Goal: Information Seeking & Learning: Check status

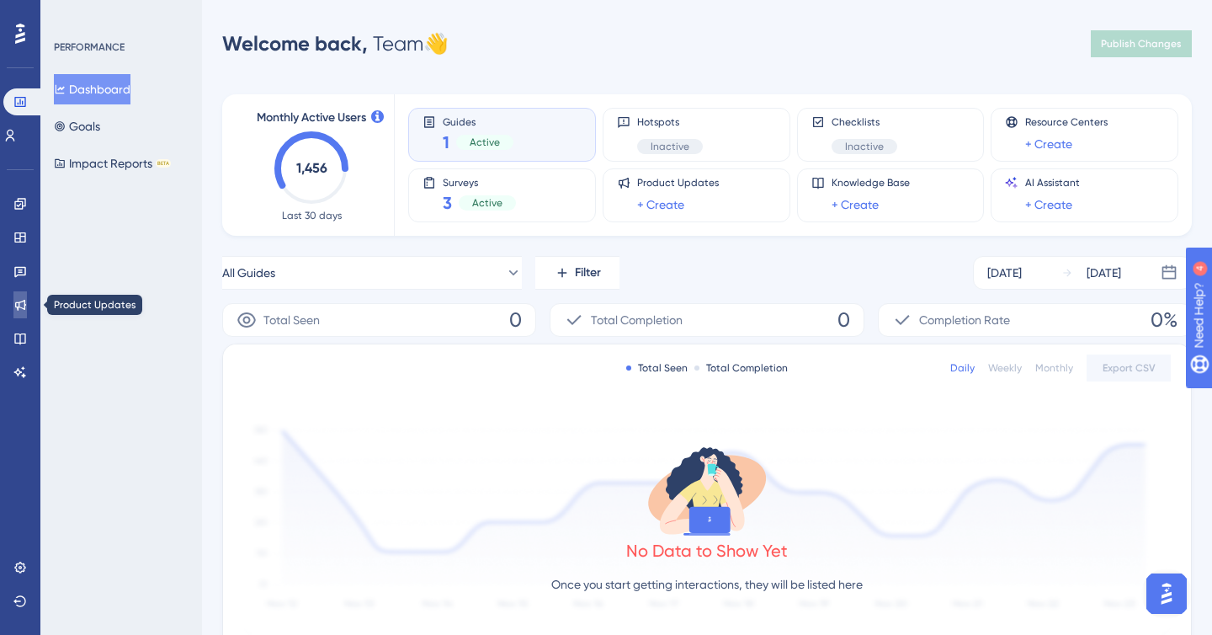
click at [26, 301] on icon at bounding box center [19, 304] width 13 height 13
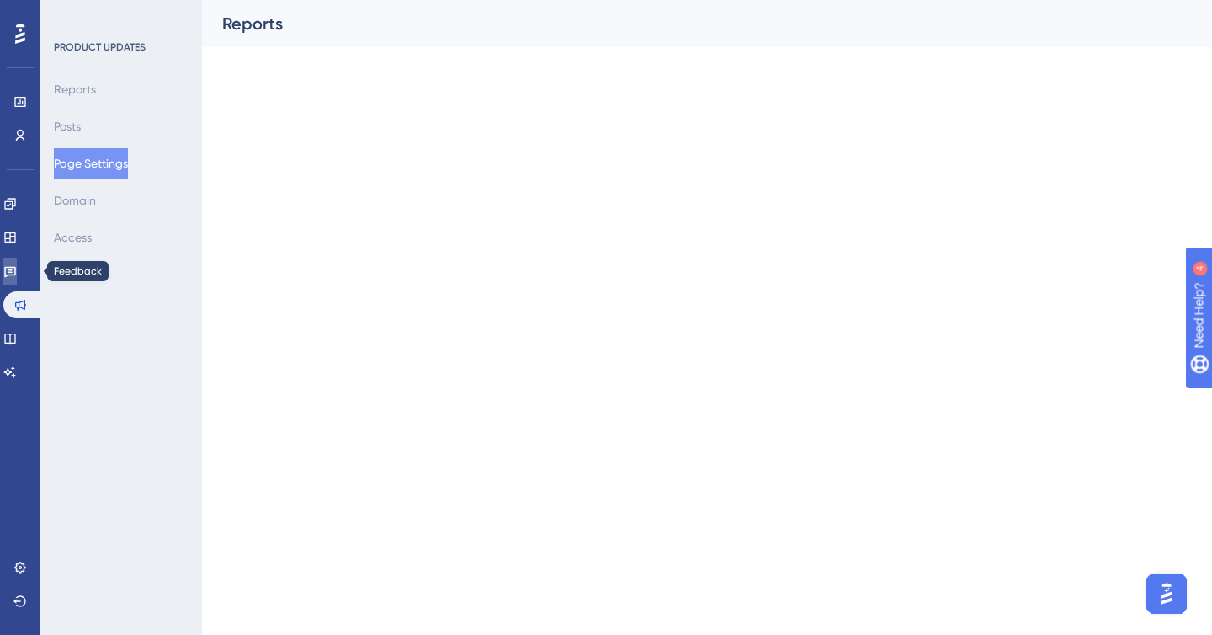
click at [17, 263] on link at bounding box center [9, 271] width 13 height 27
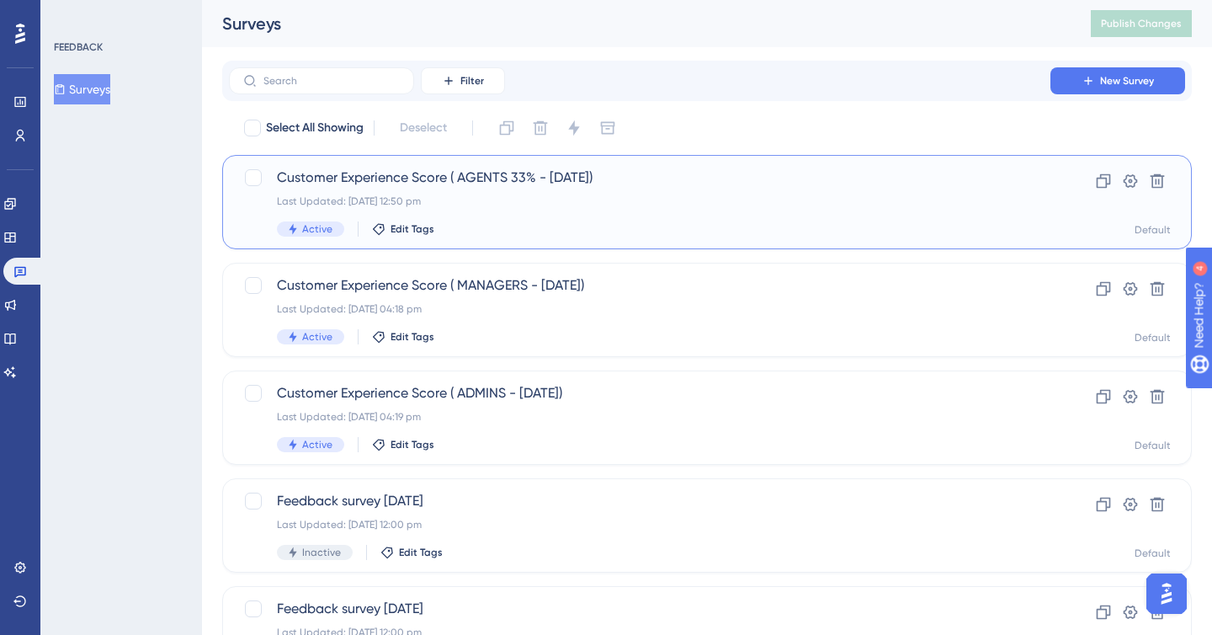
click at [541, 194] on div "Customer Experience Score ( AGENTS 33% - [DATE]) Last Updated: [DATE] 12:50 pm …" at bounding box center [639, 201] width 725 height 69
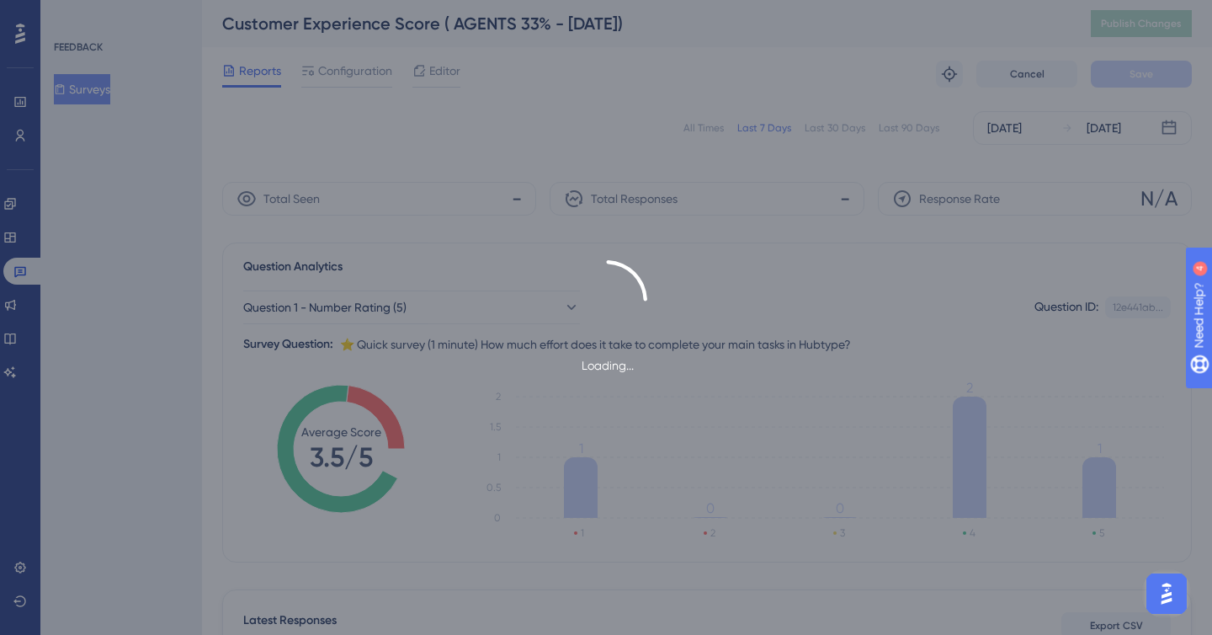
click at [1040, 132] on div "Loading..." at bounding box center [606, 317] width 1212 height 635
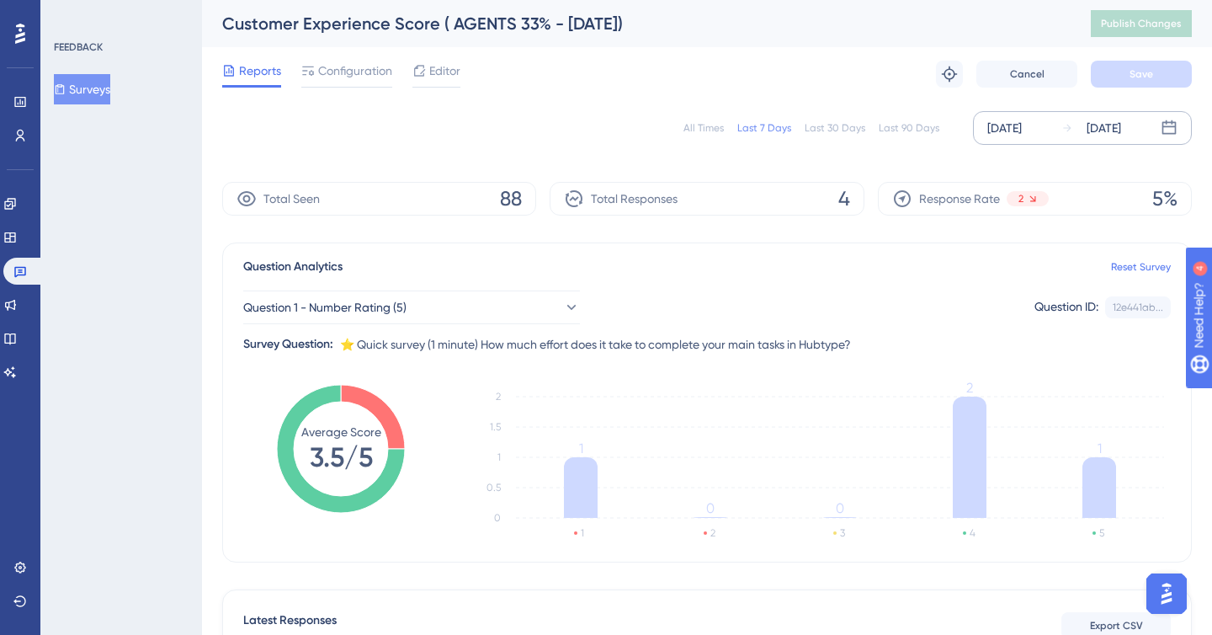
click at [1018, 124] on div "[DATE]" at bounding box center [1004, 128] width 35 height 20
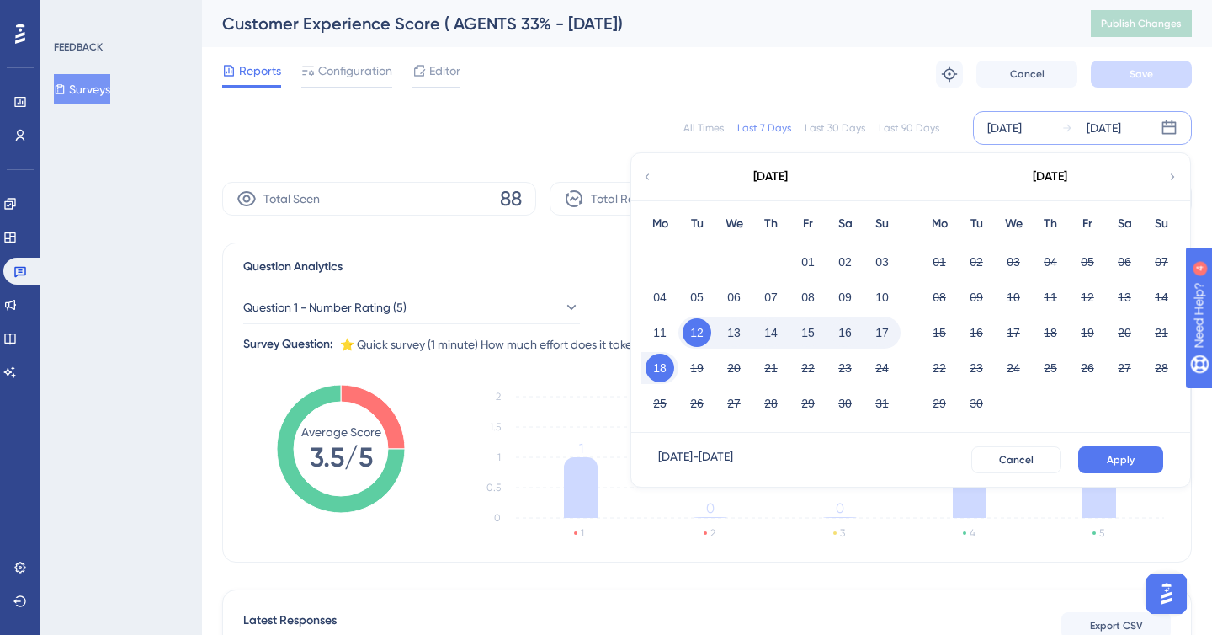
click at [650, 169] on icon at bounding box center [647, 176] width 12 height 15
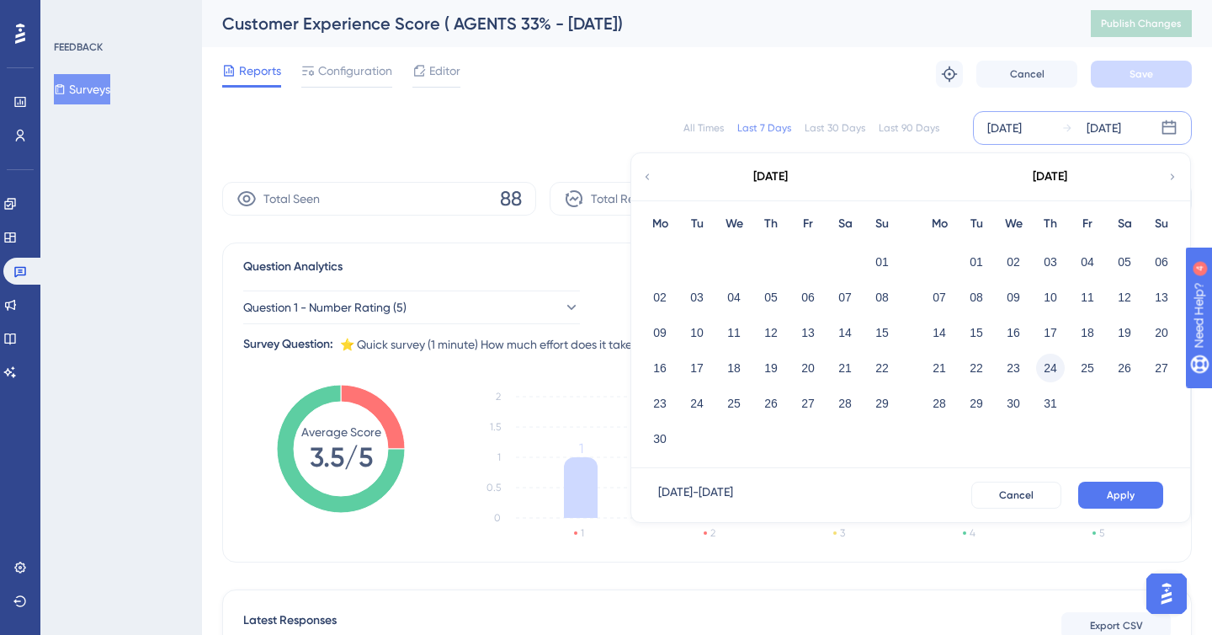
click at [1049, 376] on button "24" at bounding box center [1050, 367] width 29 height 29
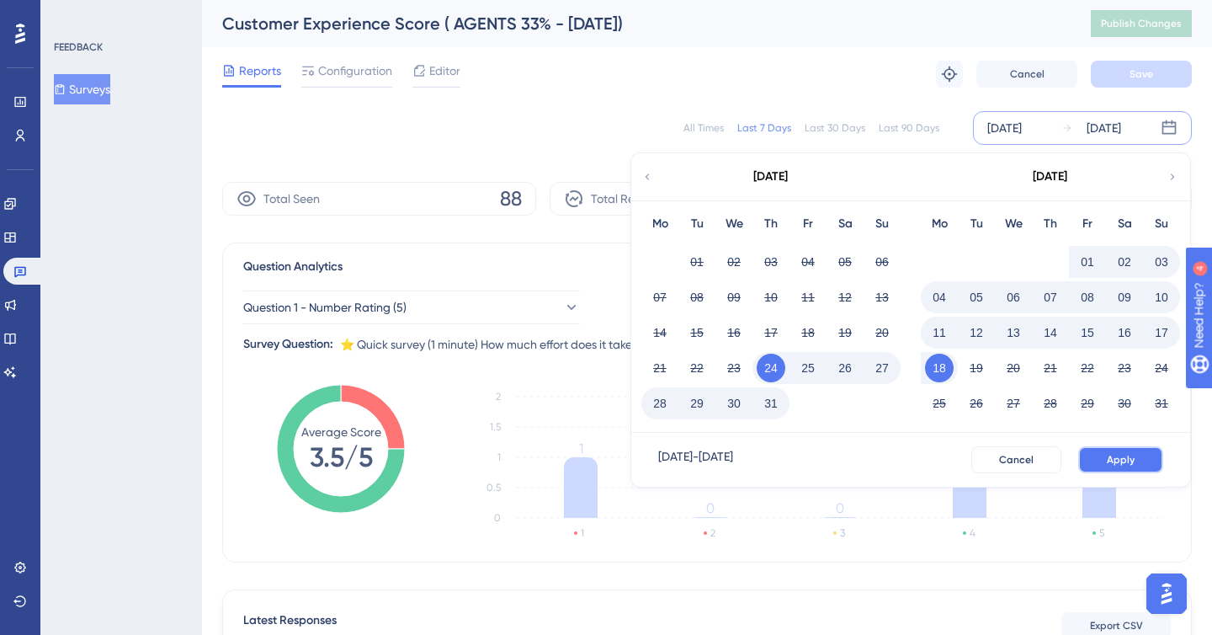
click at [1115, 460] on span "Apply" at bounding box center [1121, 459] width 28 height 13
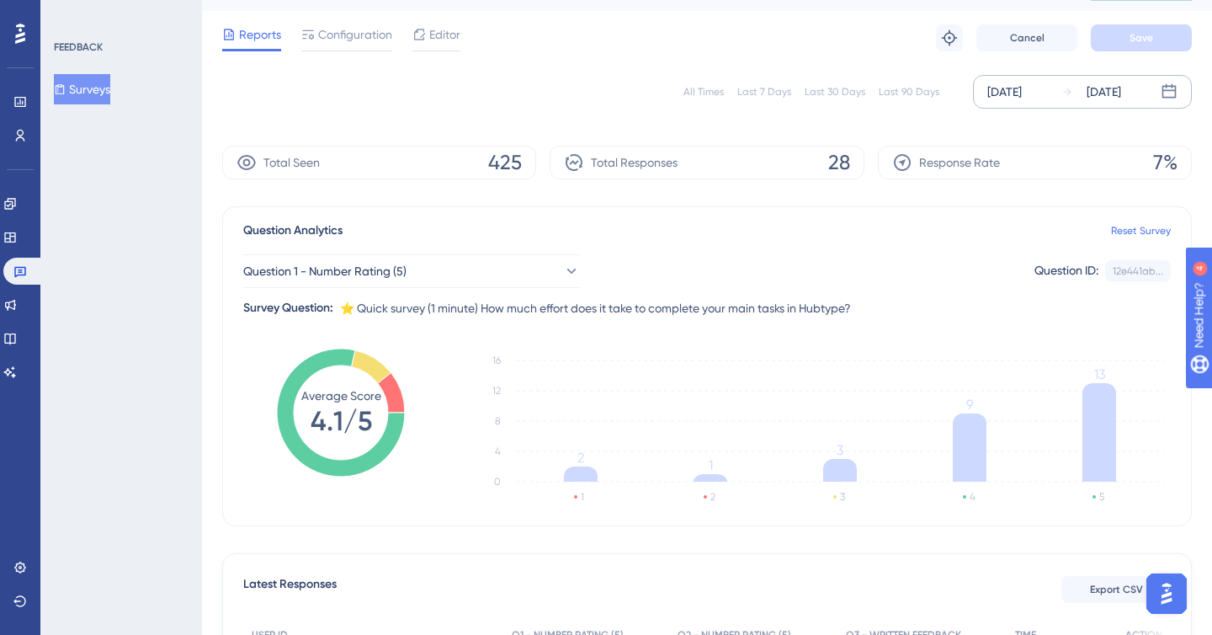
scroll to position [39, 0]
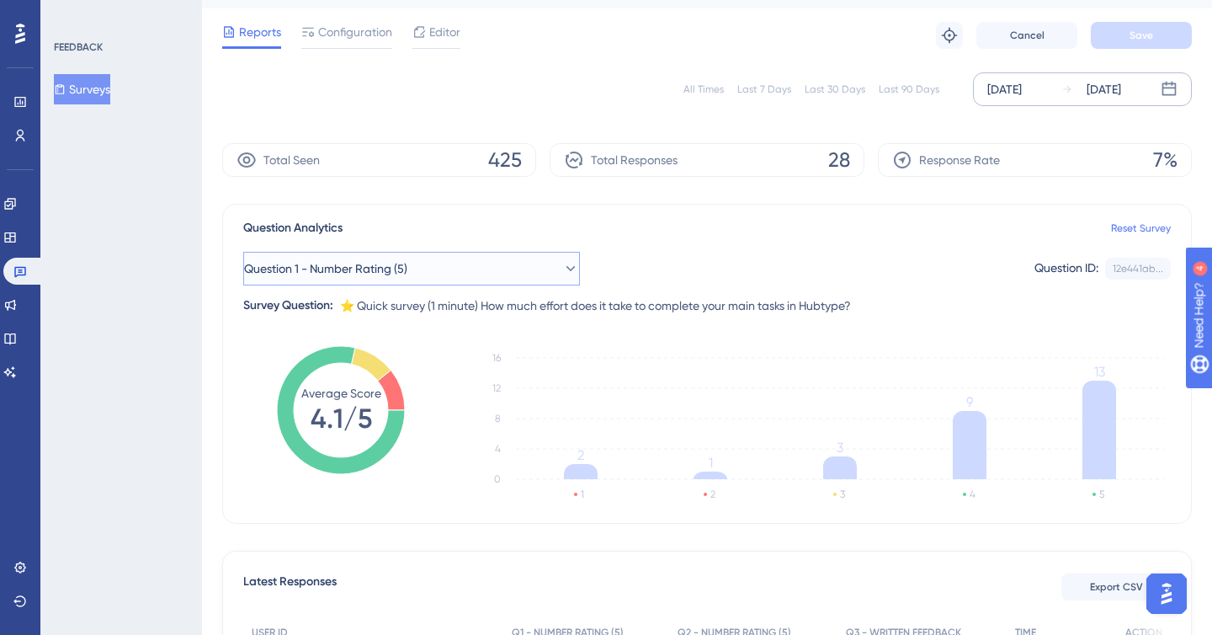
click at [478, 275] on button "Question 1 - Number Rating (5)" at bounding box center [411, 269] width 337 height 34
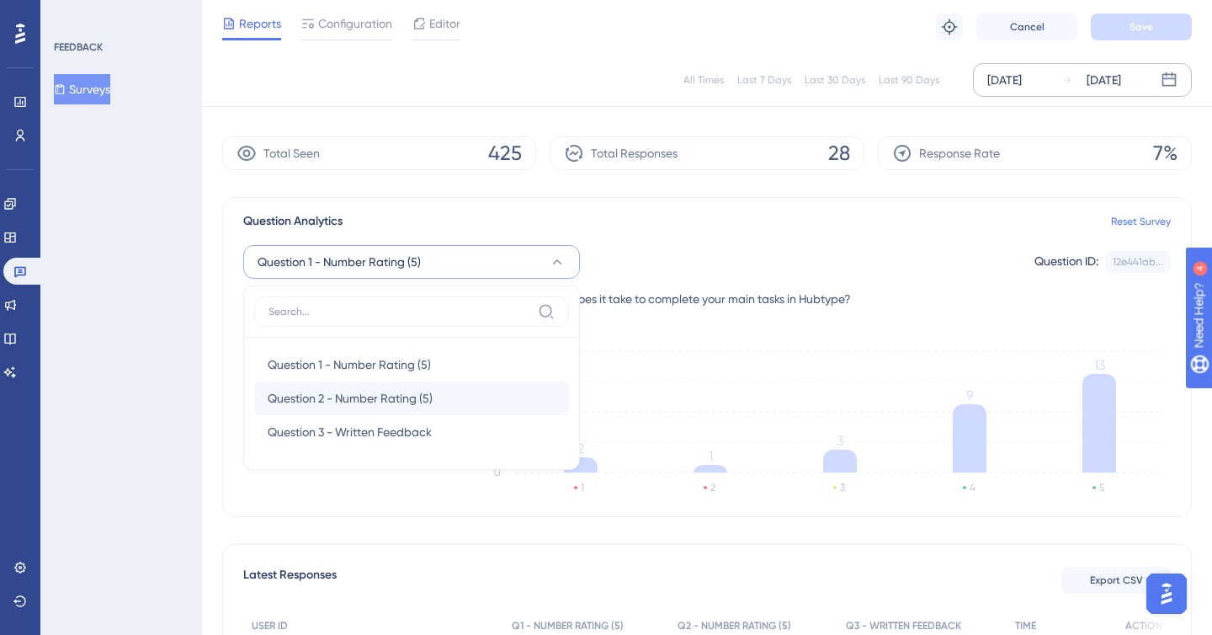
scroll to position [105, 0]
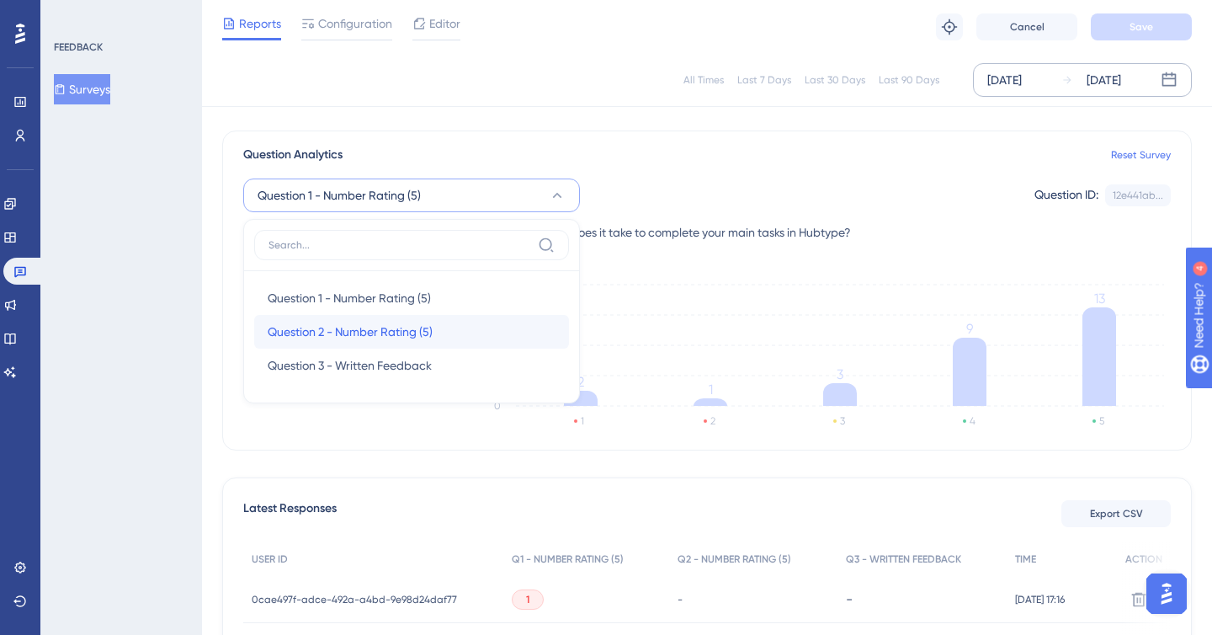
click at [452, 327] on div "Question 2 - Number Rating (5) Question 2 - Number Rating (5)" at bounding box center [412, 332] width 288 height 34
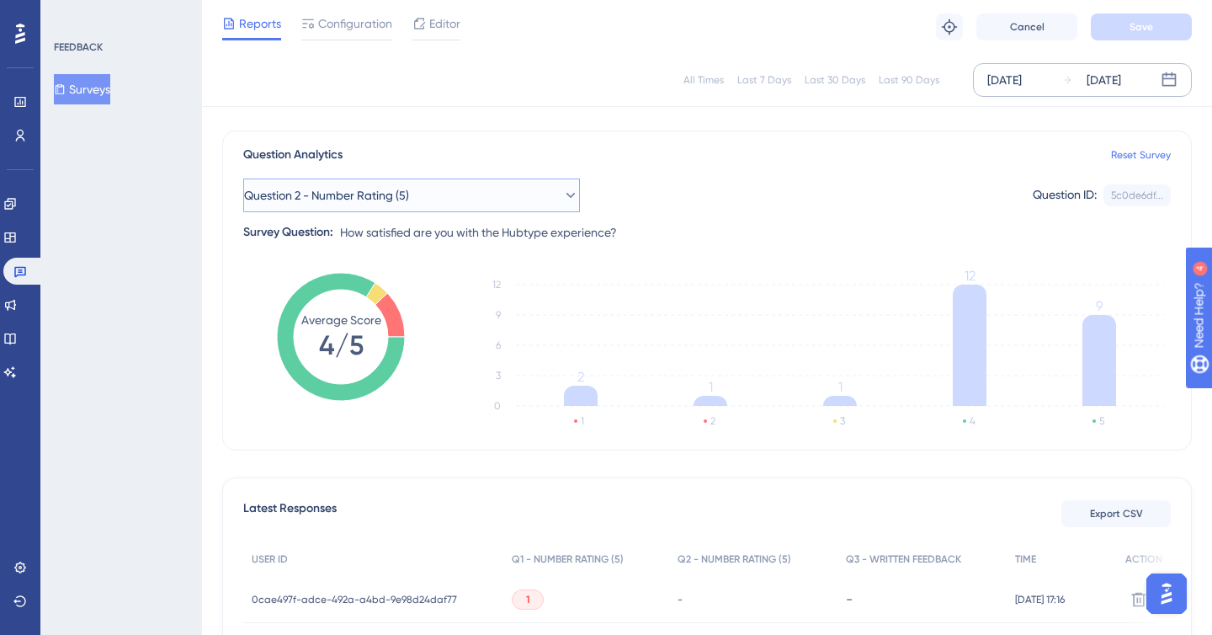
click at [562, 188] on icon at bounding box center [570, 195] width 17 height 17
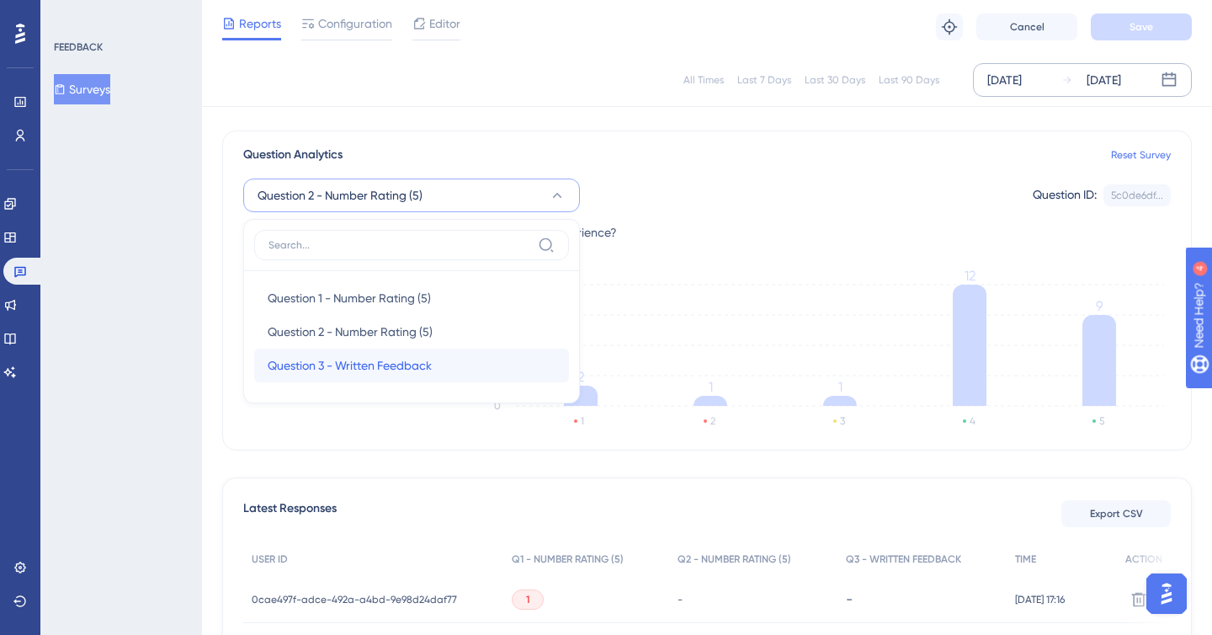
click at [461, 351] on div "Question 3 - Written Feedback Question 3 - Written Feedback" at bounding box center [412, 365] width 288 height 34
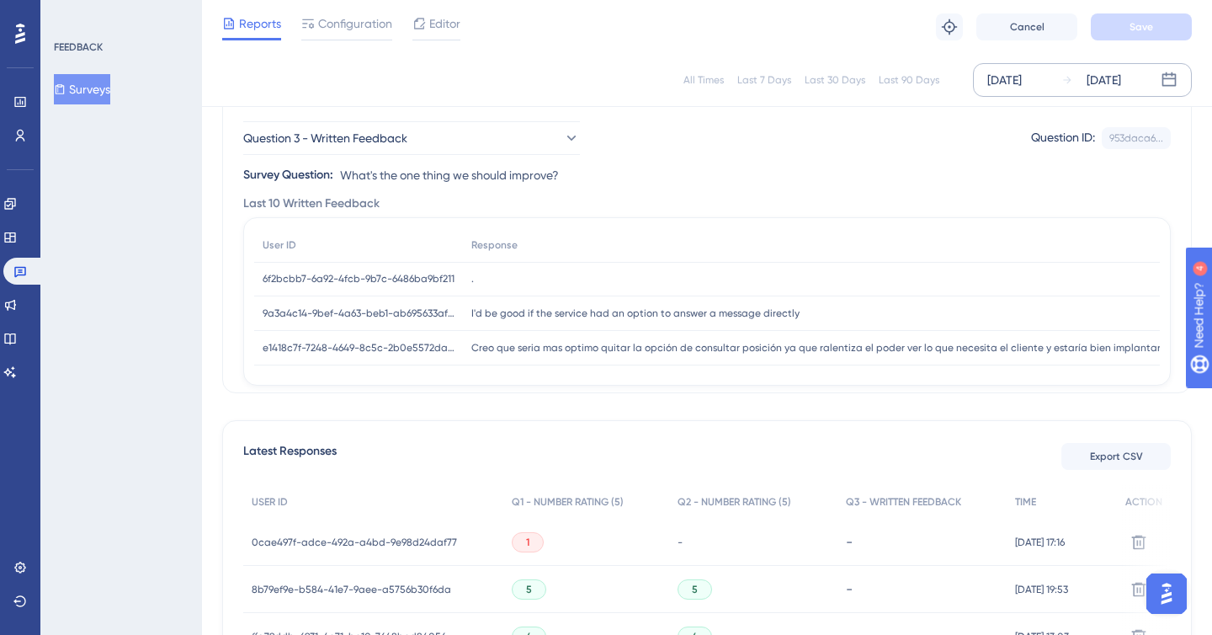
scroll to position [0, 0]
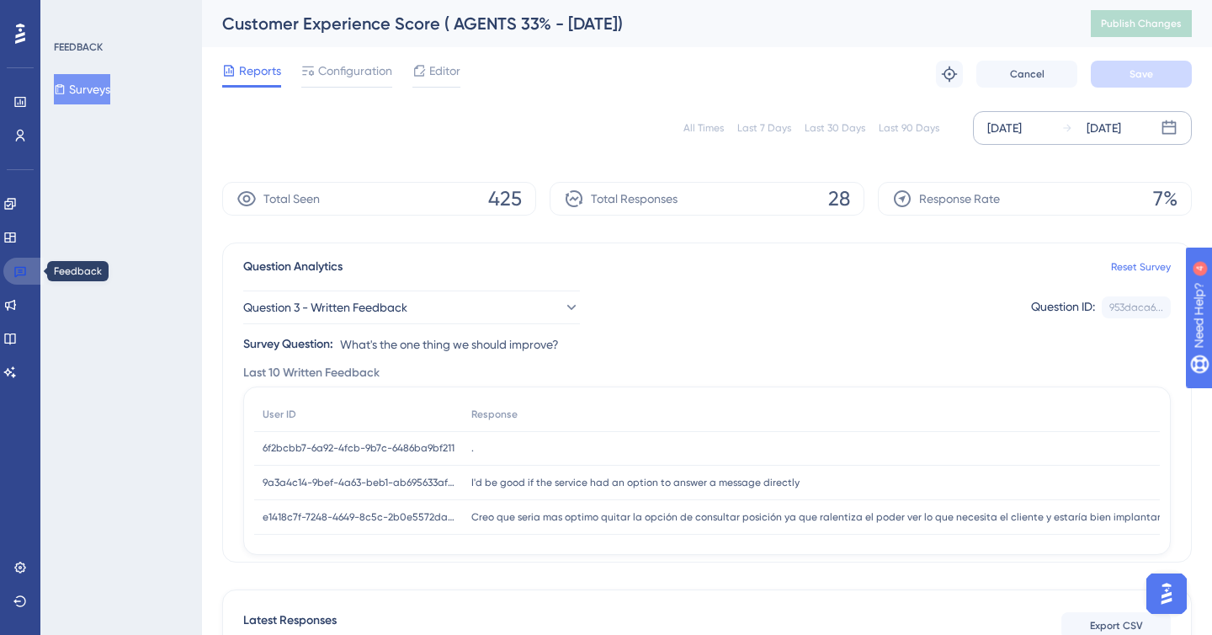
click at [13, 276] on icon at bounding box center [19, 270] width 13 height 13
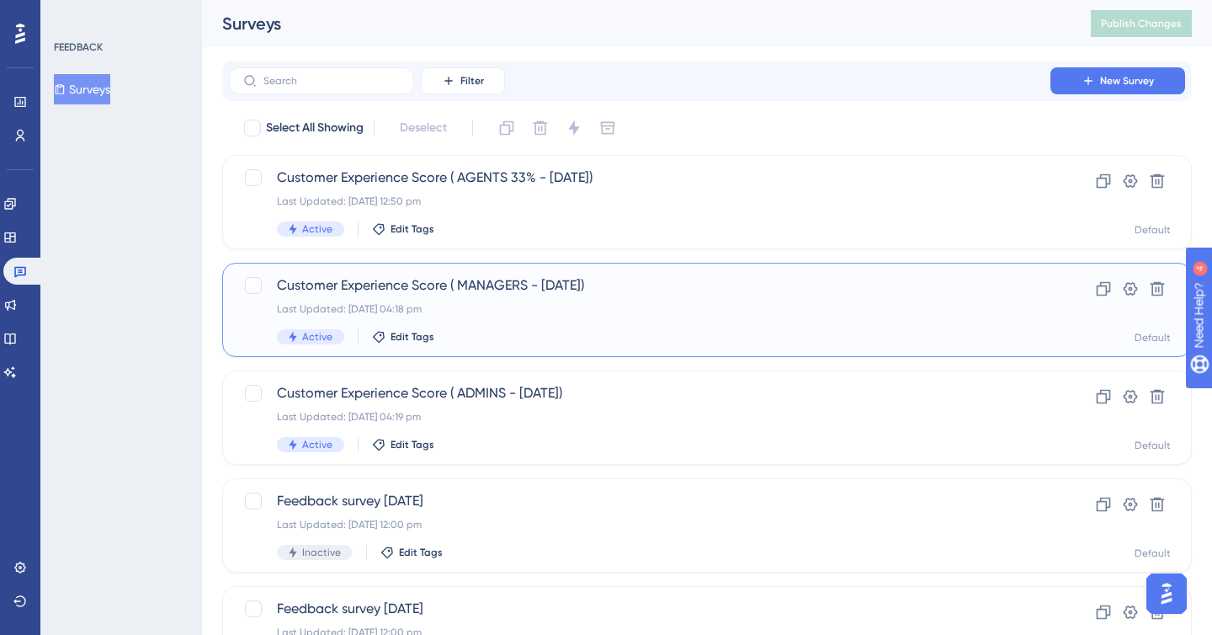
click at [516, 298] on div "Customer Experience Score ( MANAGERS - [DATE]) Last Updated: [DATE] 04:18 pm Ac…" at bounding box center [639, 309] width 725 height 69
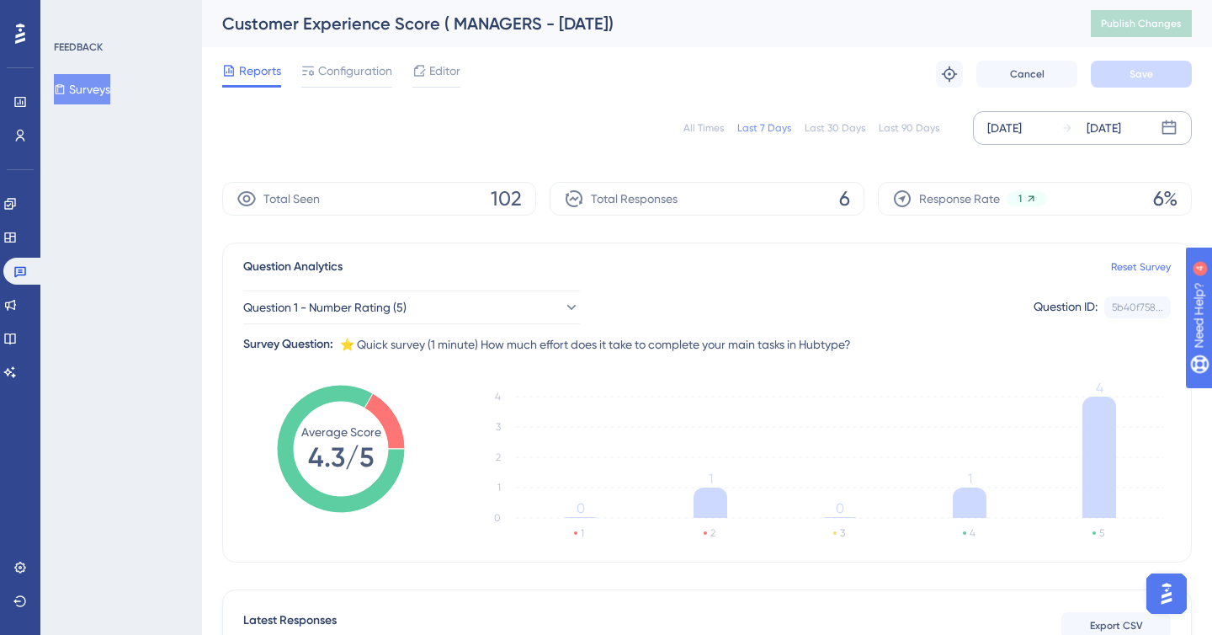
click at [1017, 128] on div "[DATE]" at bounding box center [1004, 128] width 35 height 20
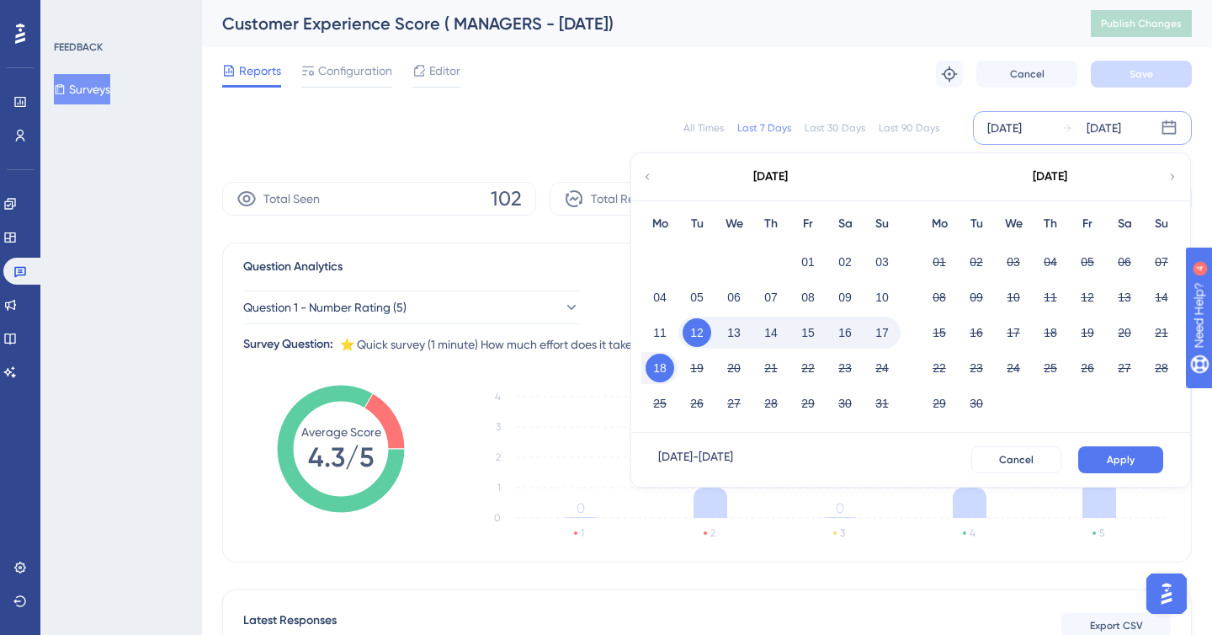
click at [644, 178] on icon at bounding box center [647, 176] width 12 height 15
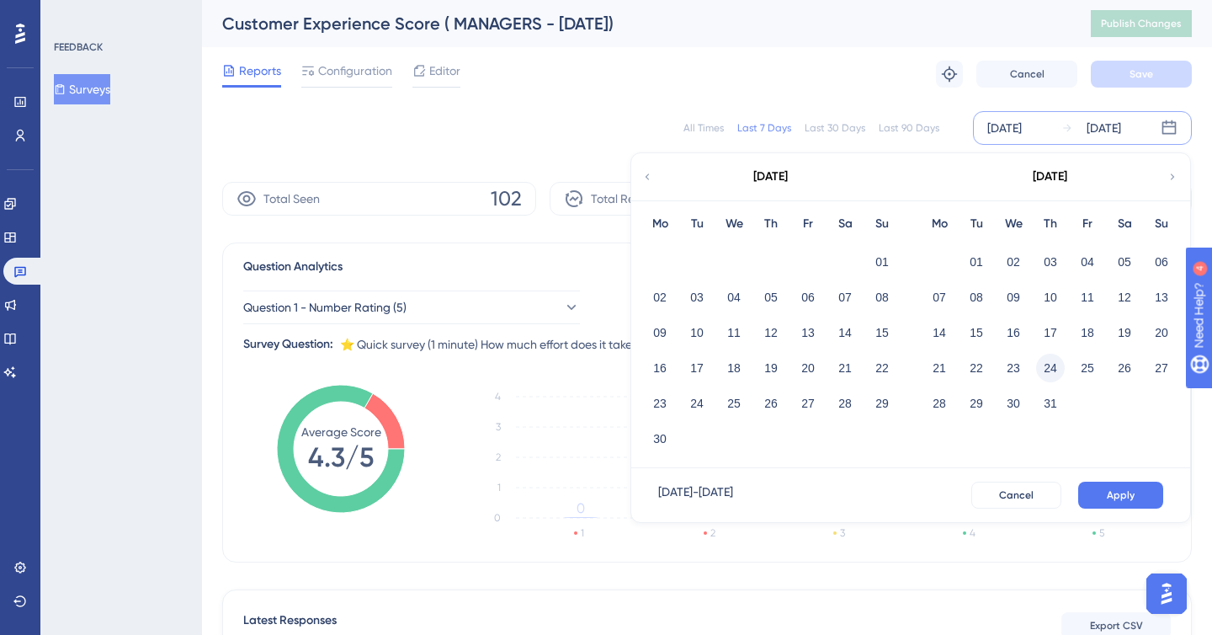
click at [1049, 364] on button "24" at bounding box center [1050, 367] width 29 height 29
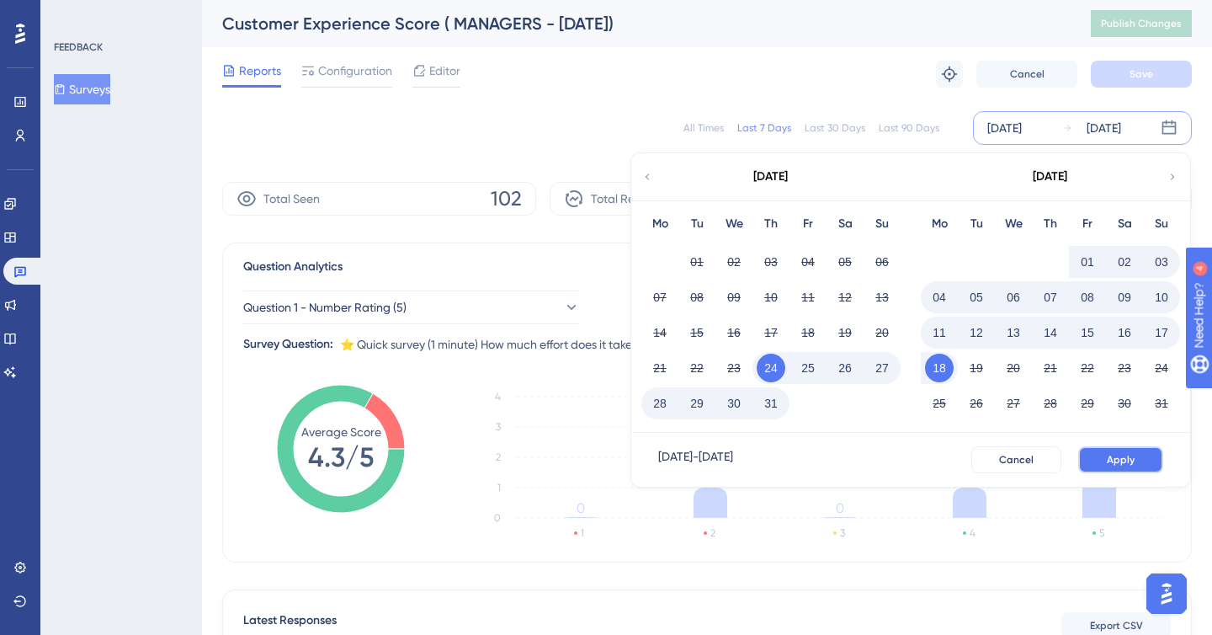
click at [1108, 463] on span "Apply" at bounding box center [1121, 459] width 28 height 13
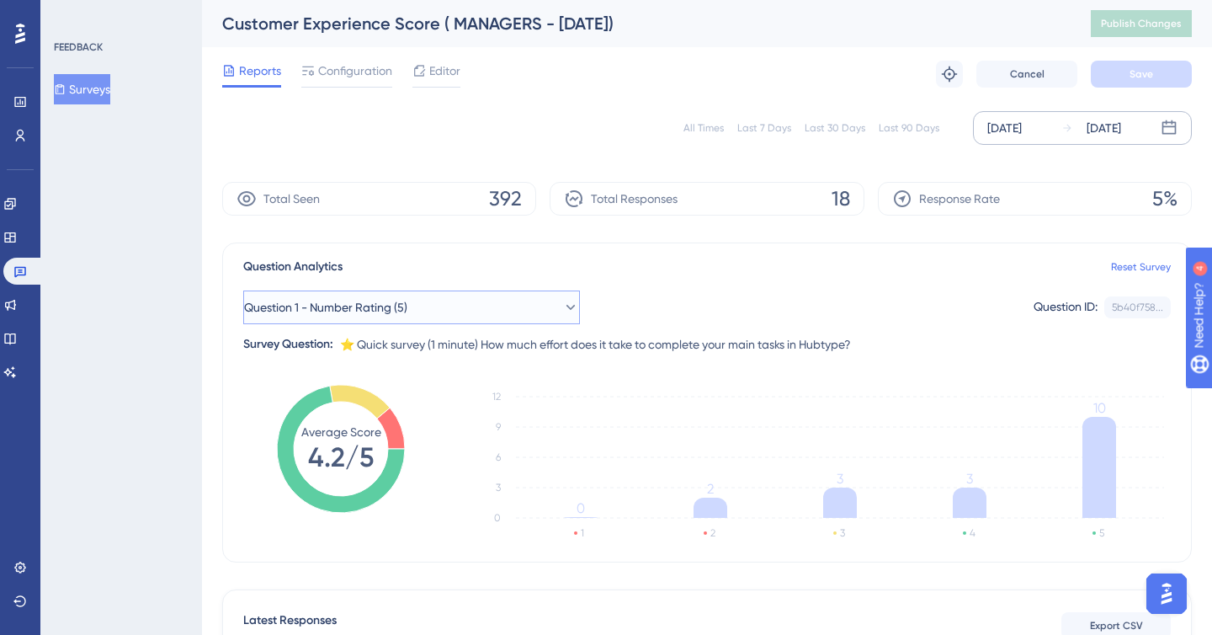
click at [465, 312] on button "Question 1 - Number Rating (5)" at bounding box center [411, 307] width 337 height 34
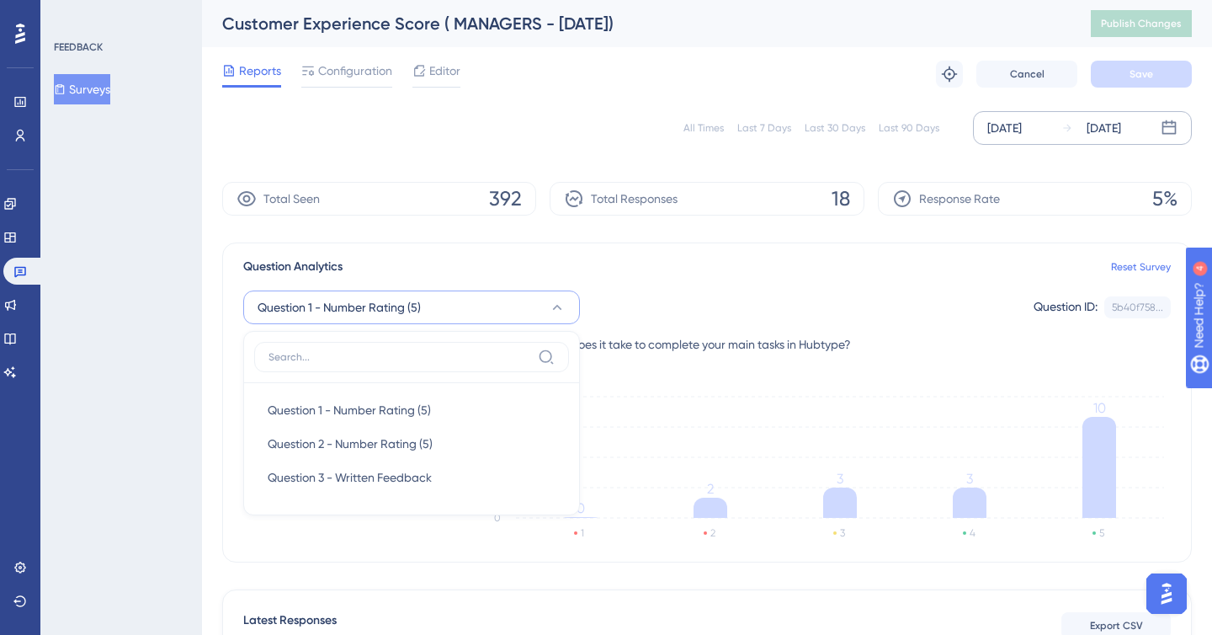
scroll to position [105, 0]
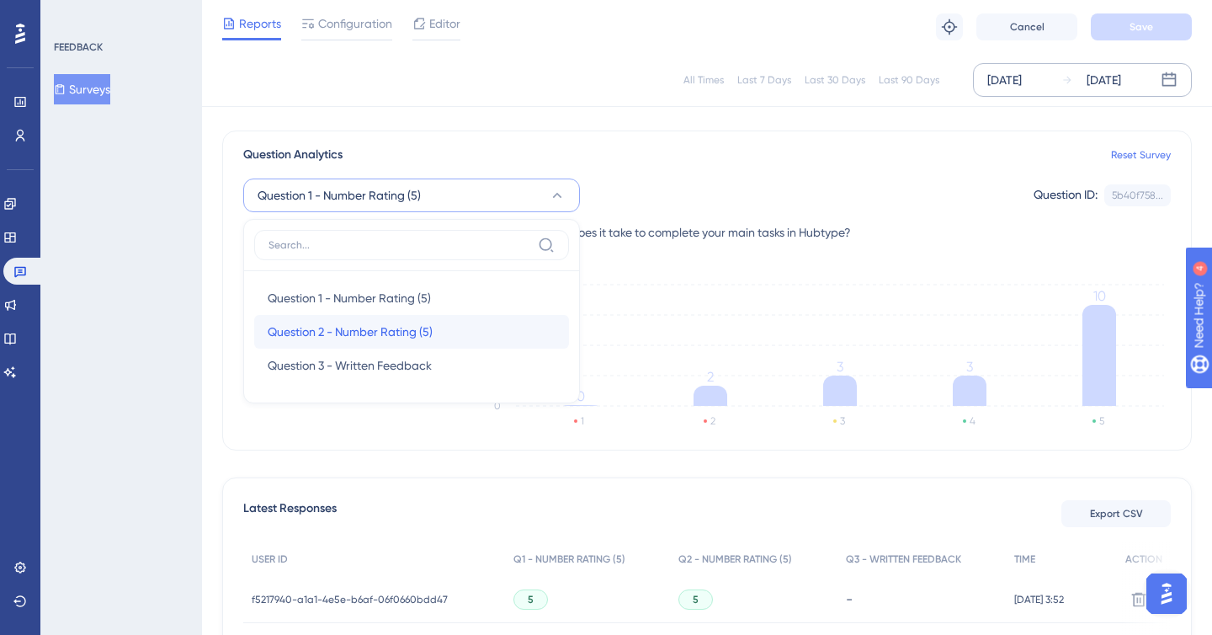
click at [425, 335] on span "Question 2 - Number Rating (5)" at bounding box center [350, 331] width 165 height 20
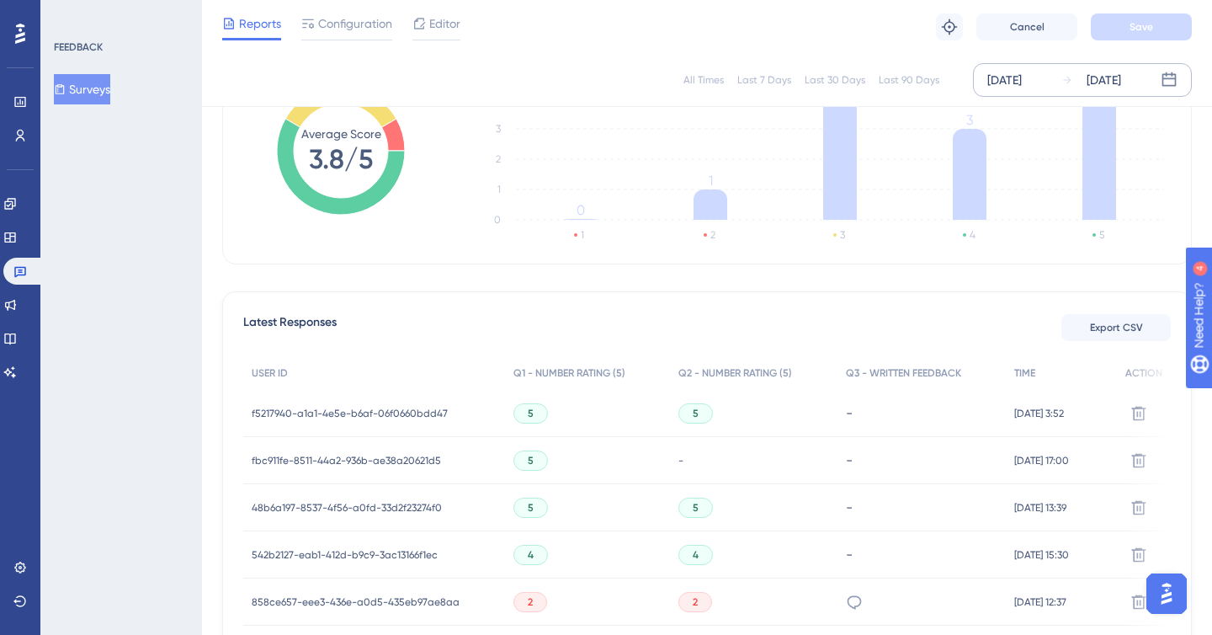
scroll to position [0, 0]
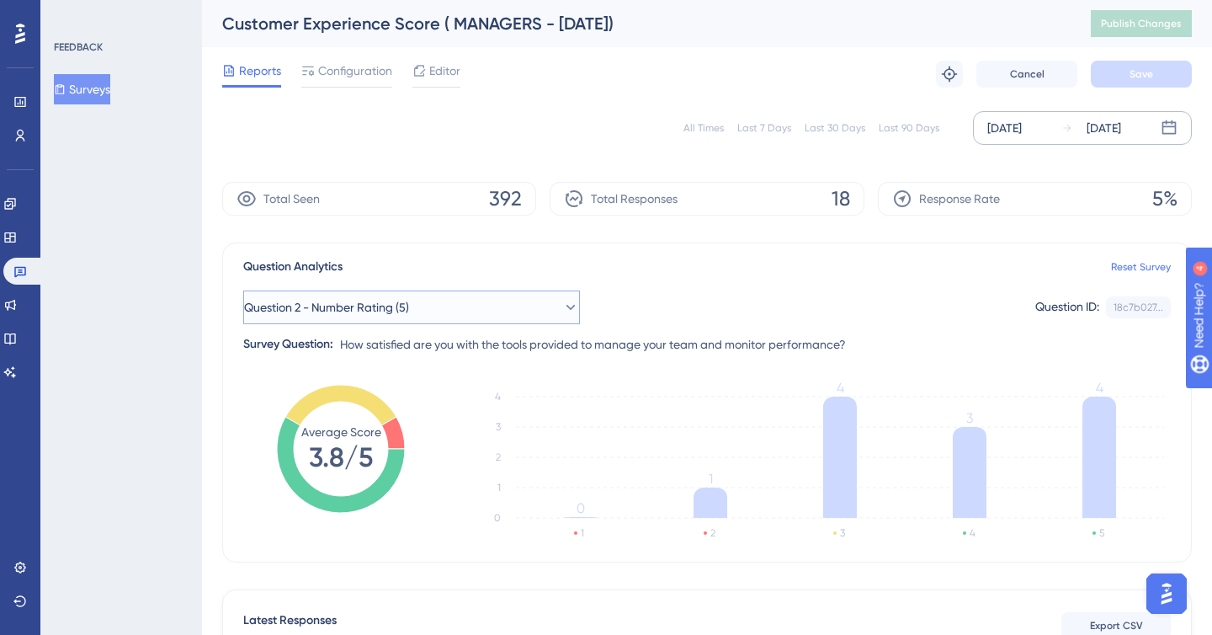
click at [513, 295] on button "Question 2 - Number Rating (5)" at bounding box center [411, 307] width 337 height 34
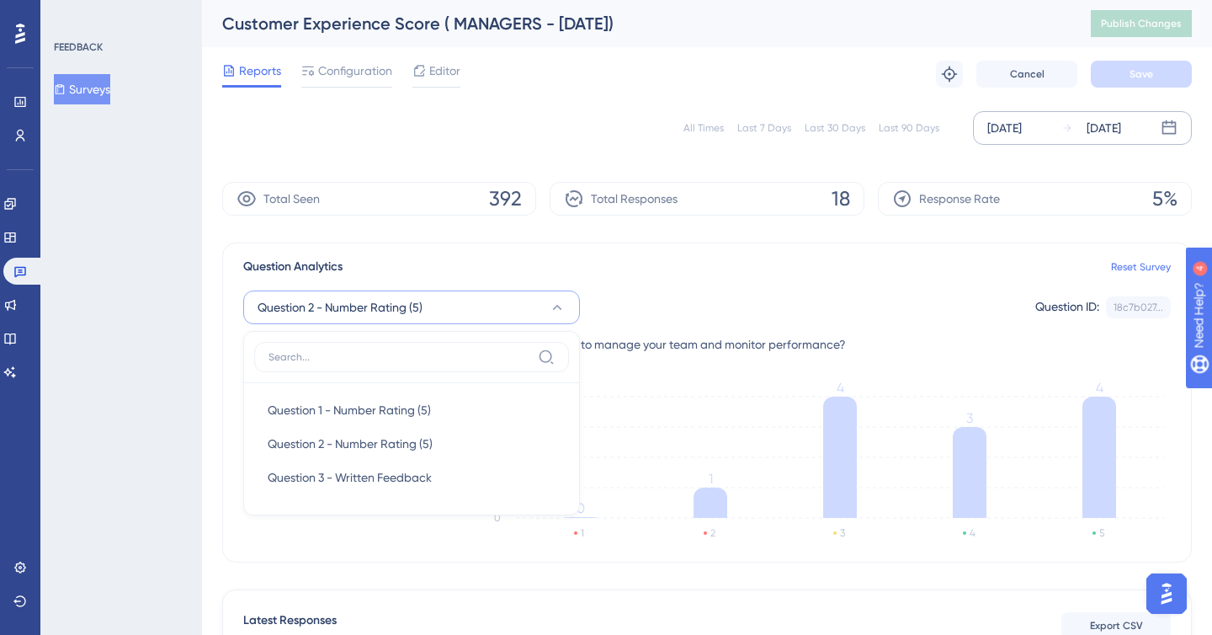
scroll to position [105, 0]
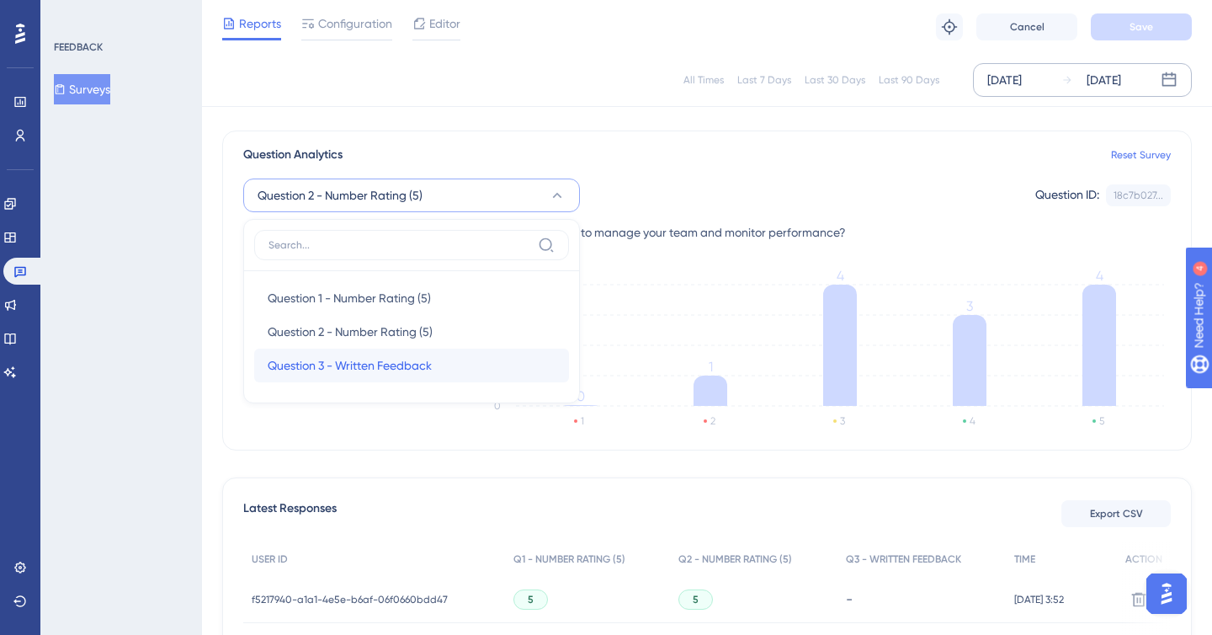
click at [453, 350] on div "Question 3 - Written Feedback Question 3 - Written Feedback" at bounding box center [412, 365] width 288 height 34
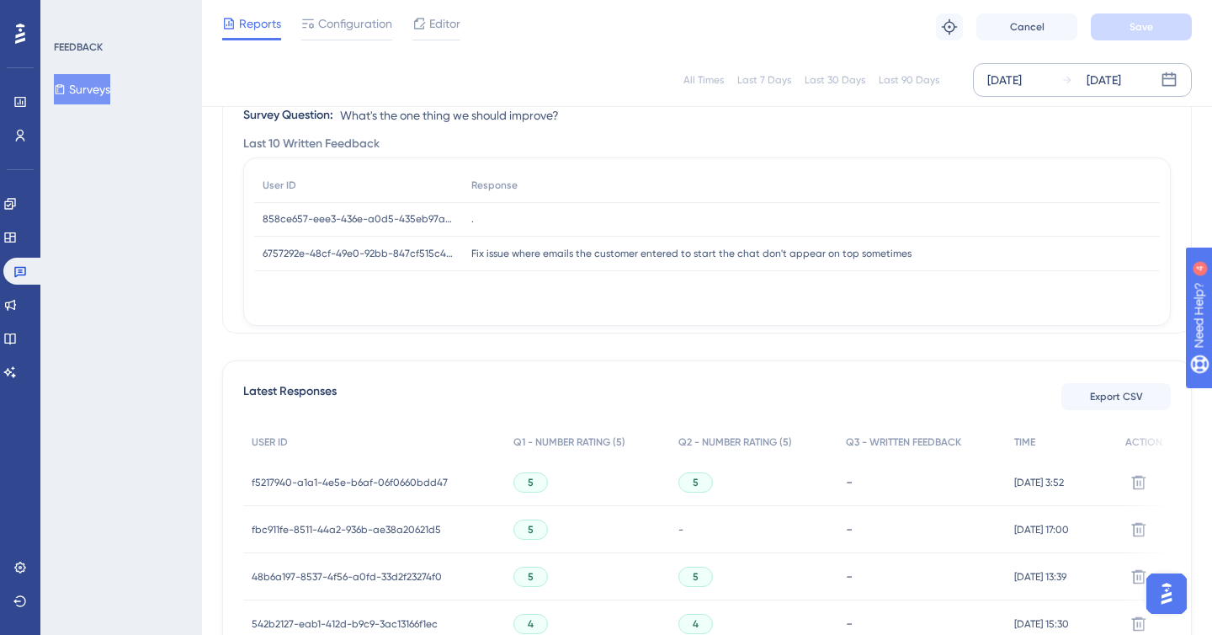
scroll to position [0, 0]
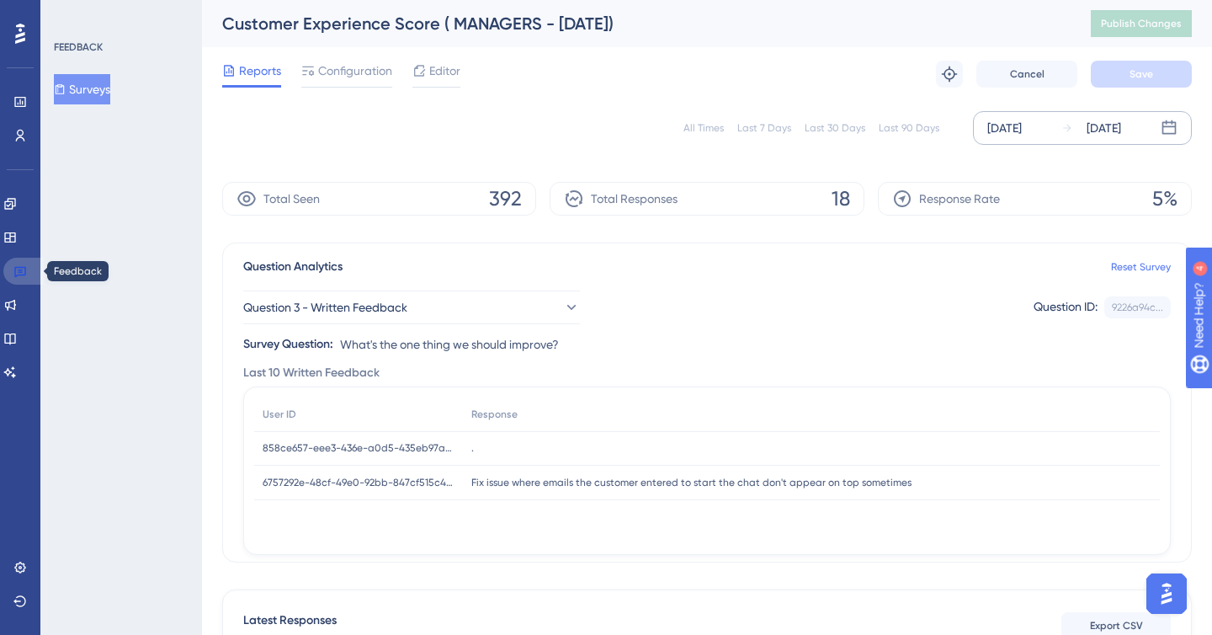
click at [21, 270] on icon at bounding box center [19, 270] width 13 height 13
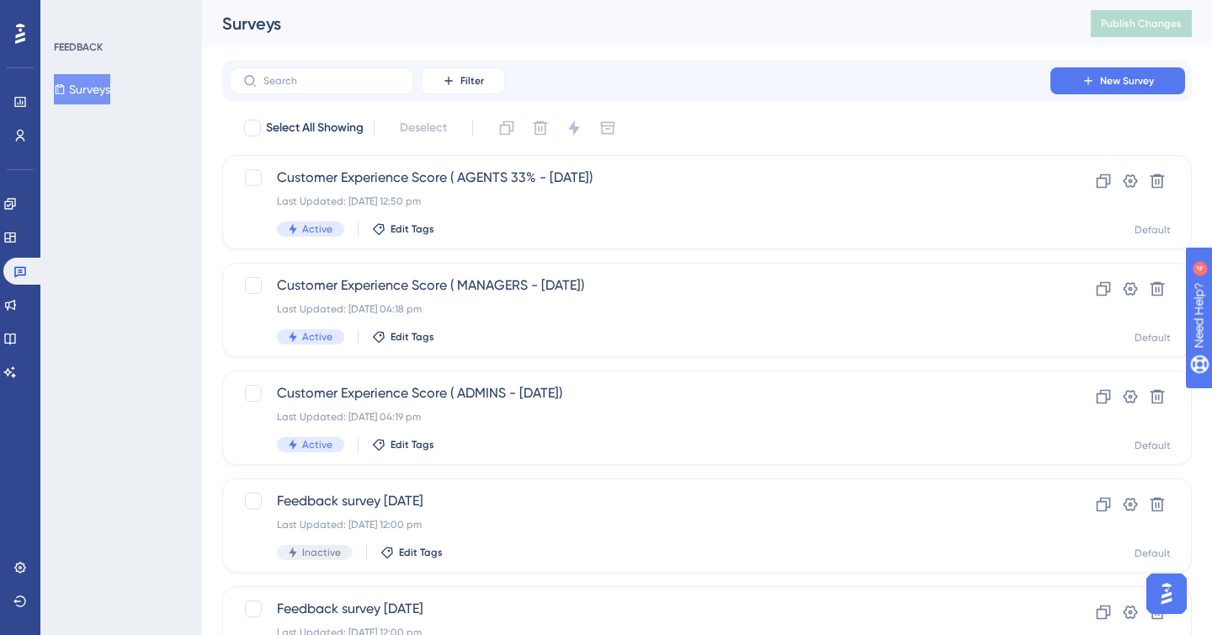
click at [104, 263] on div "FEEDBACK Surveys" at bounding box center [121, 317] width 162 height 635
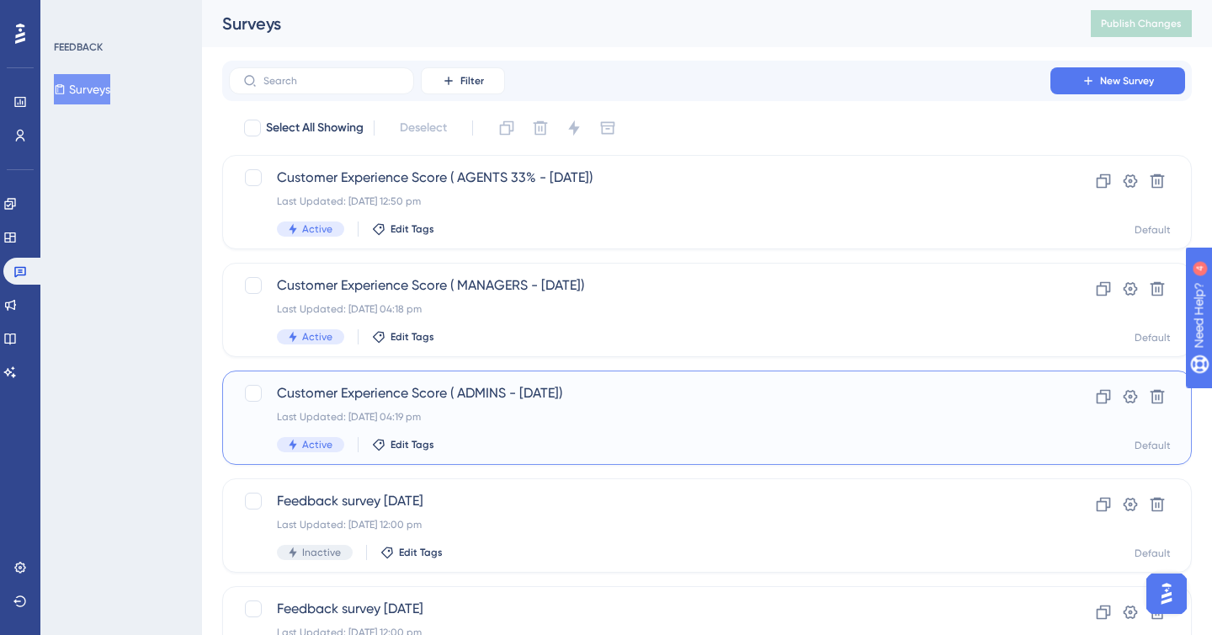
click at [534, 395] on span "Customer Experience Score ( ADMINS - [DATE])" at bounding box center [639, 393] width 725 height 20
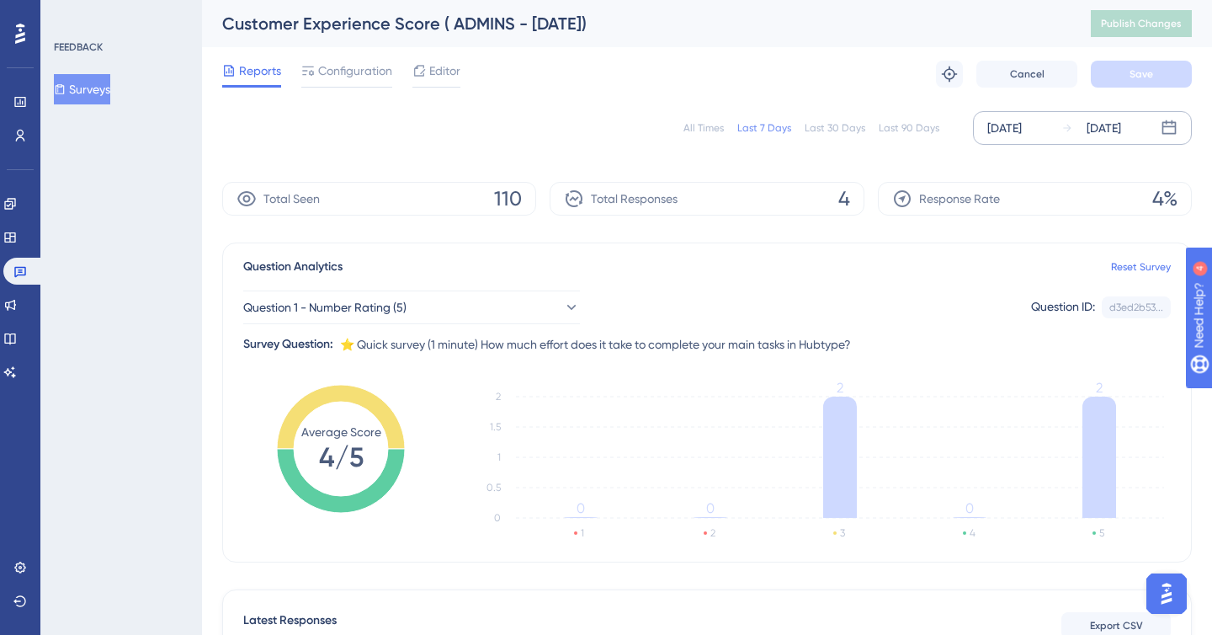
click at [1061, 127] on icon at bounding box center [1067, 128] width 12 height 12
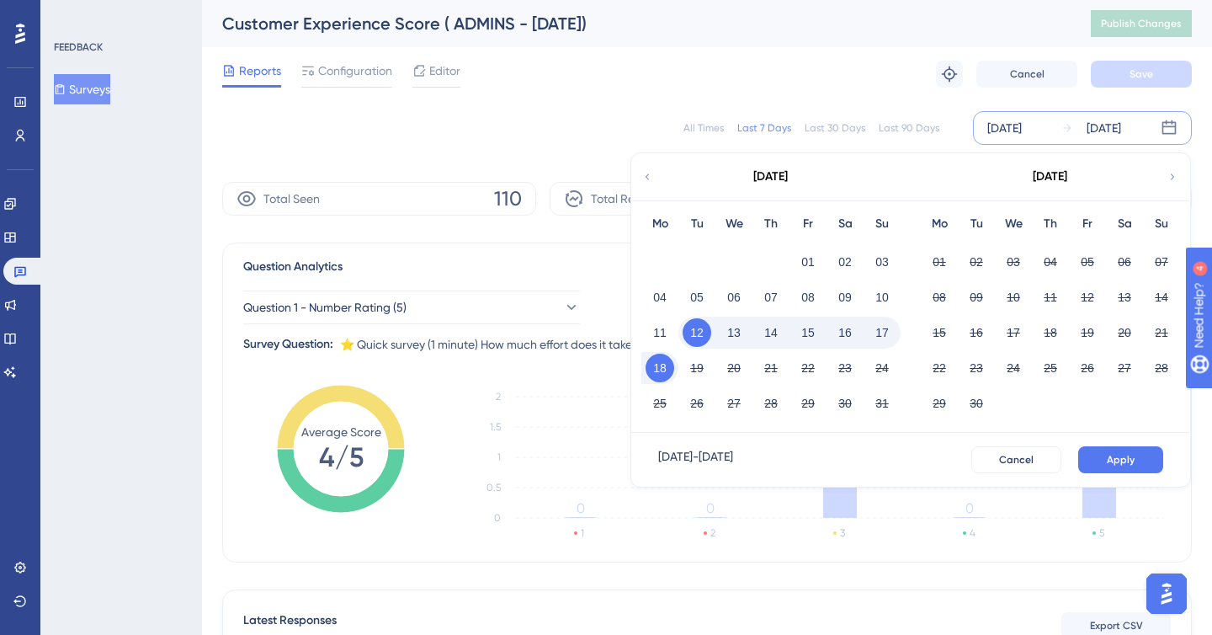
click at [649, 172] on icon at bounding box center [647, 176] width 12 height 15
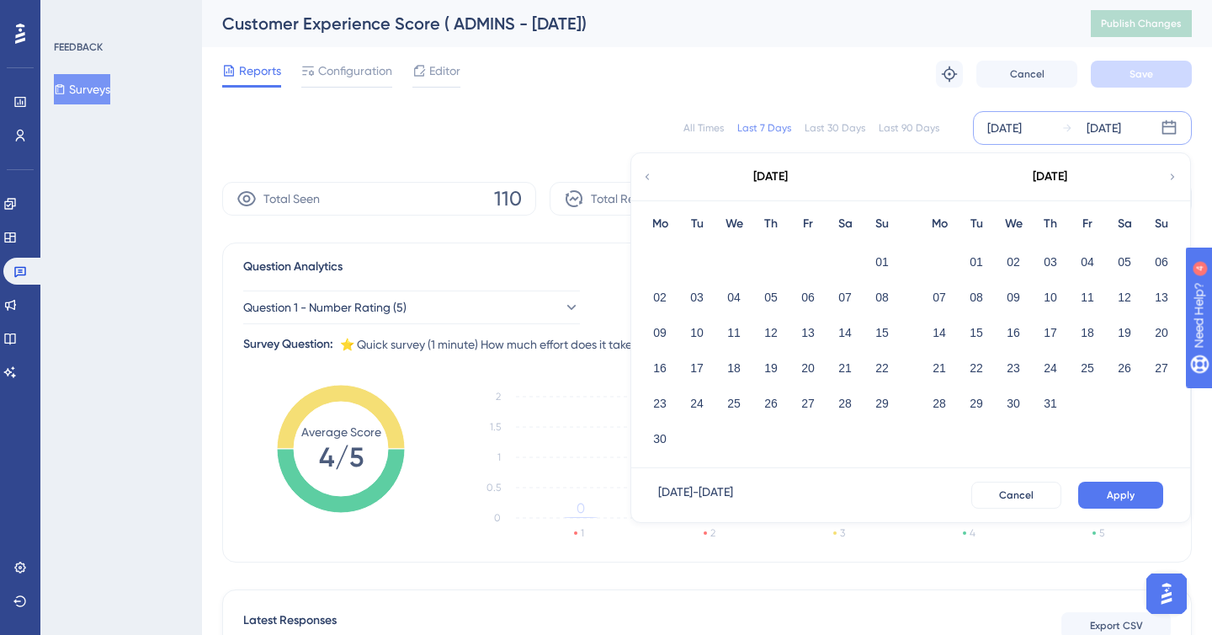
click at [1034, 368] on div "24" at bounding box center [1050, 368] width 37 height 32
click at [1051, 369] on button "24" at bounding box center [1050, 367] width 29 height 29
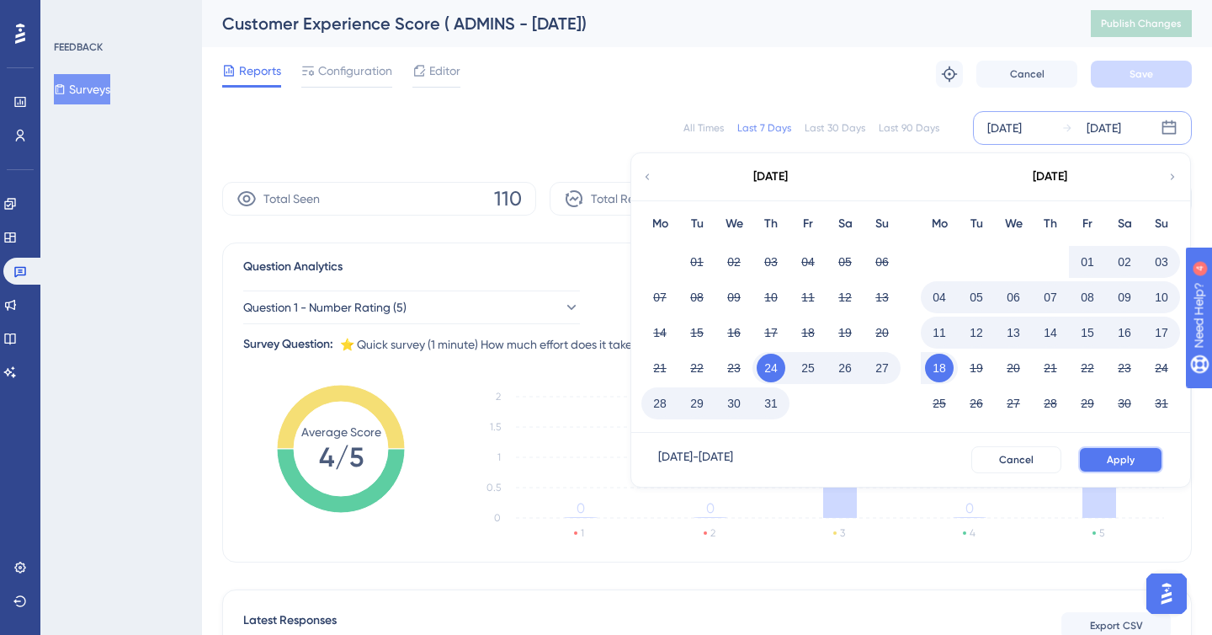
click at [1097, 450] on button "Apply" at bounding box center [1120, 459] width 85 height 27
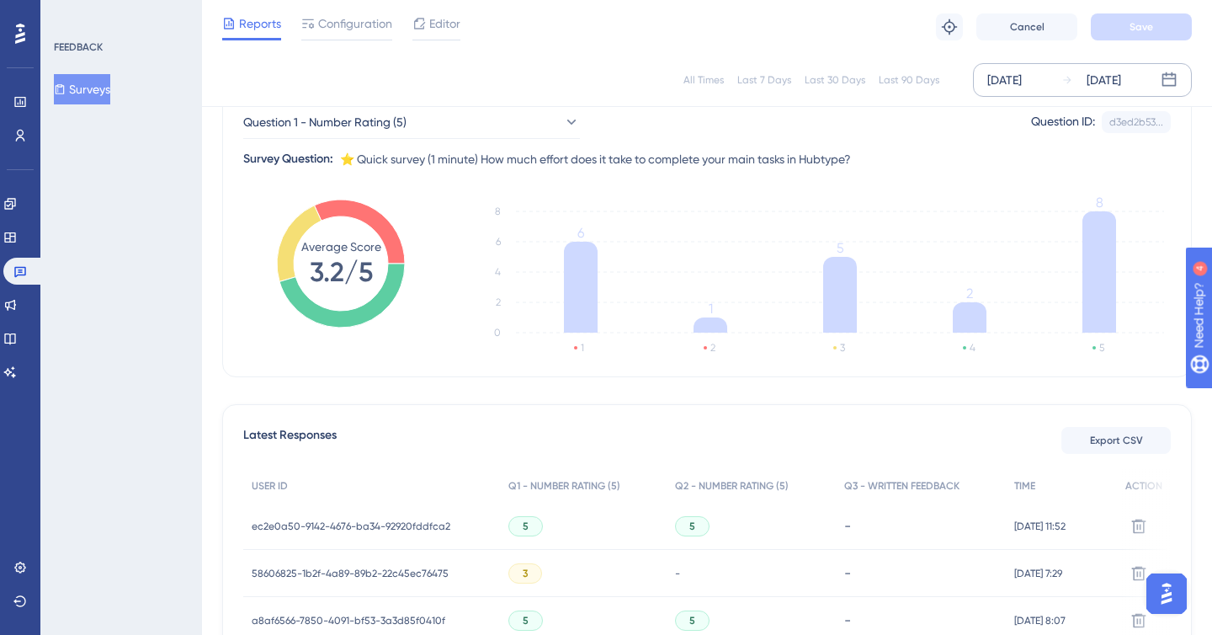
scroll to position [145, 0]
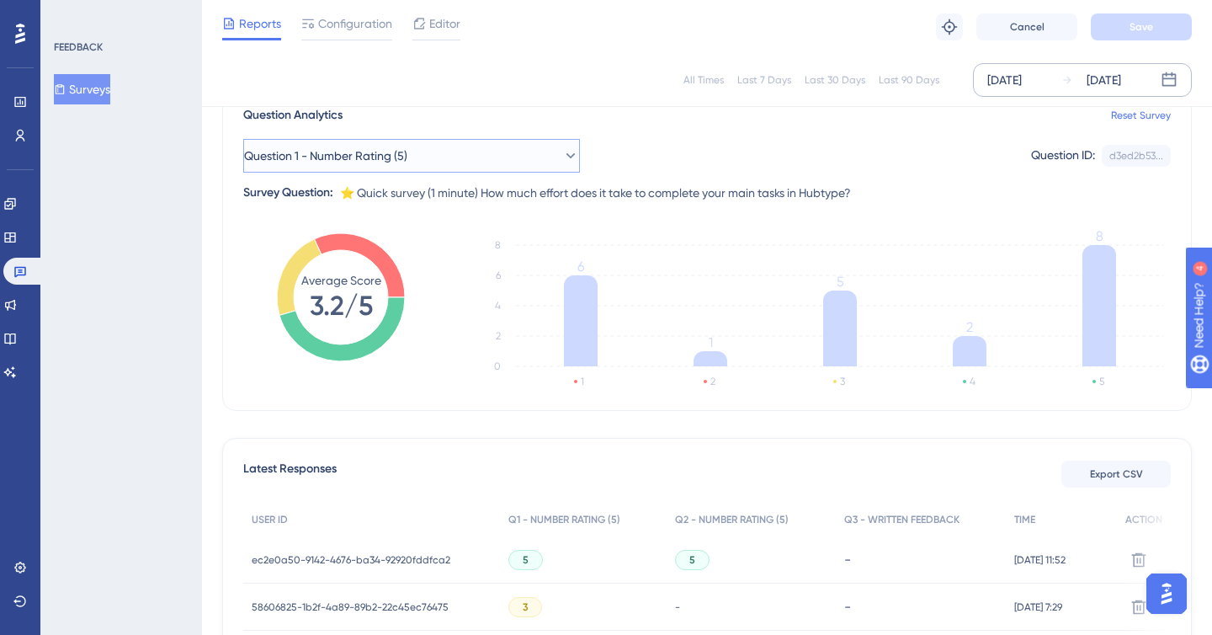
click at [423, 159] on button "Question 1 - Number Rating (5)" at bounding box center [411, 156] width 337 height 34
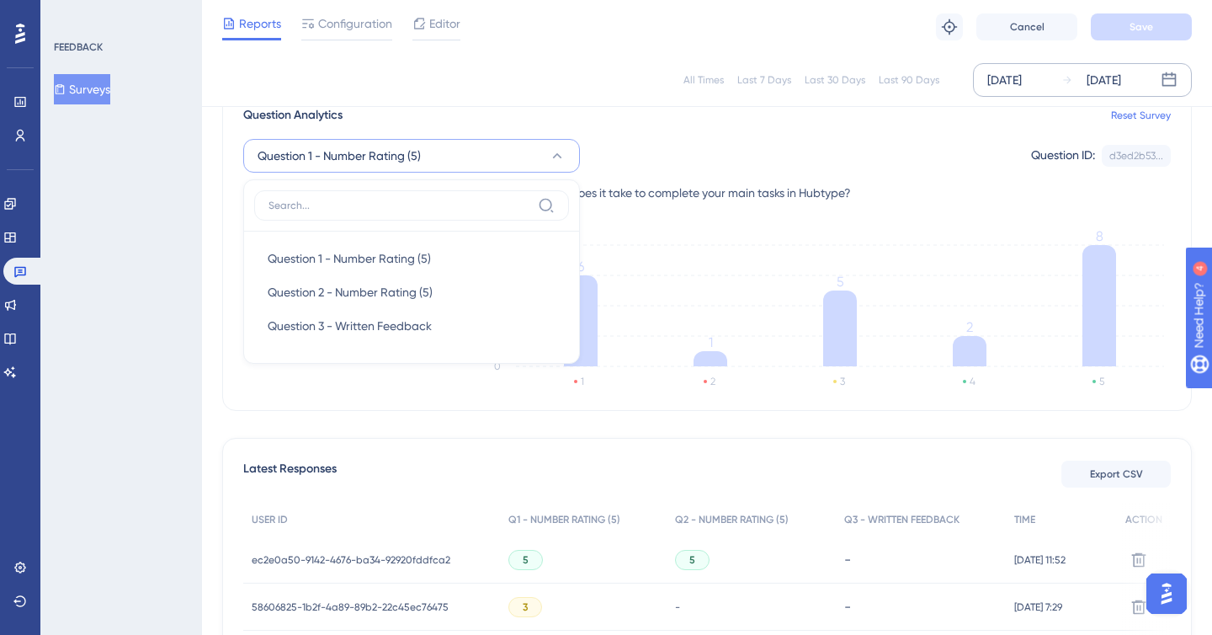
click at [648, 143] on div "Question 1 - Number Rating (5) Question 1 - Number Rating (5) Question 1 - Numb…" at bounding box center [706, 156] width 927 height 34
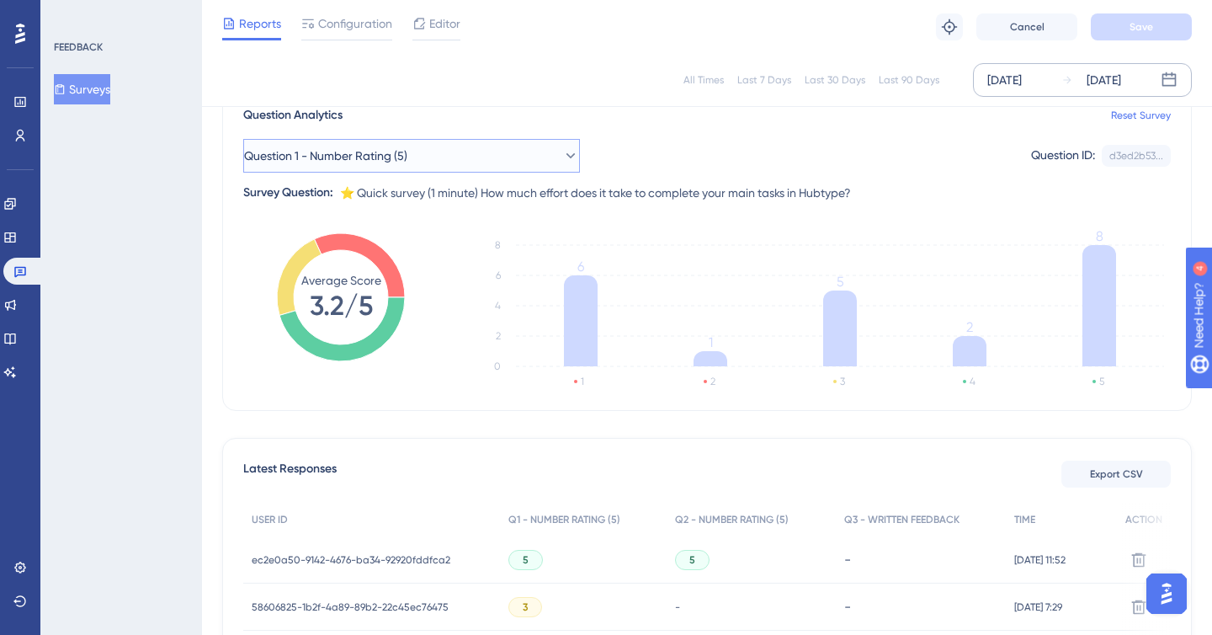
click at [566, 155] on icon at bounding box center [570, 155] width 9 height 5
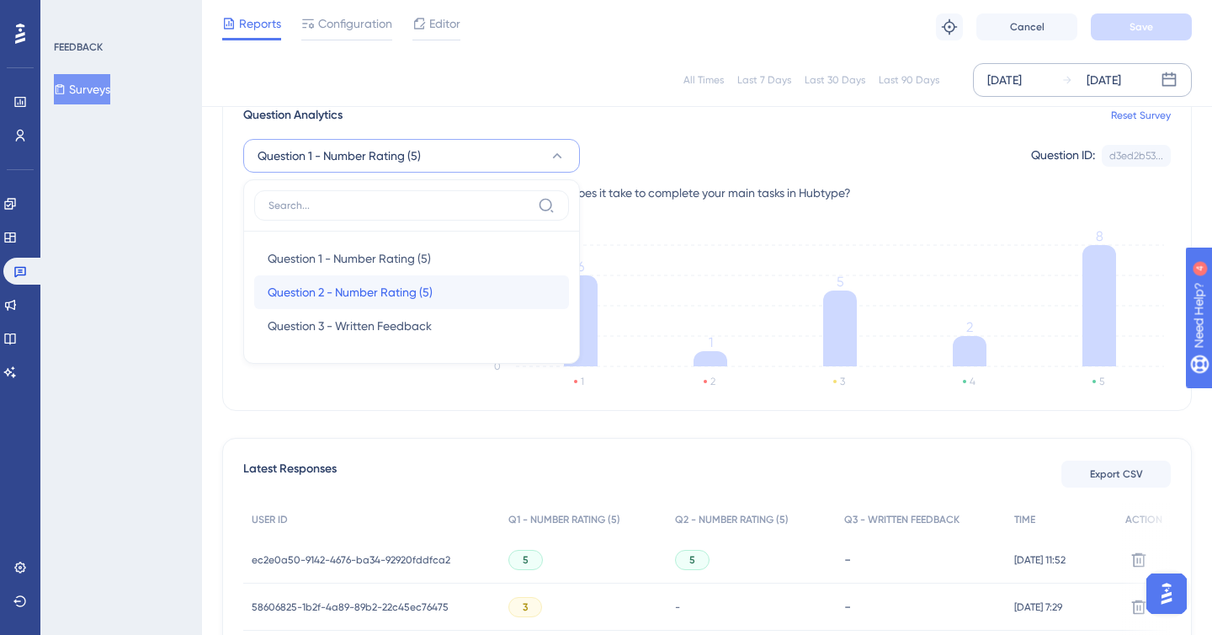
click at [440, 290] on div "Question 2 - Number Rating (5) Question 2 - Number Rating (5)" at bounding box center [412, 292] width 288 height 34
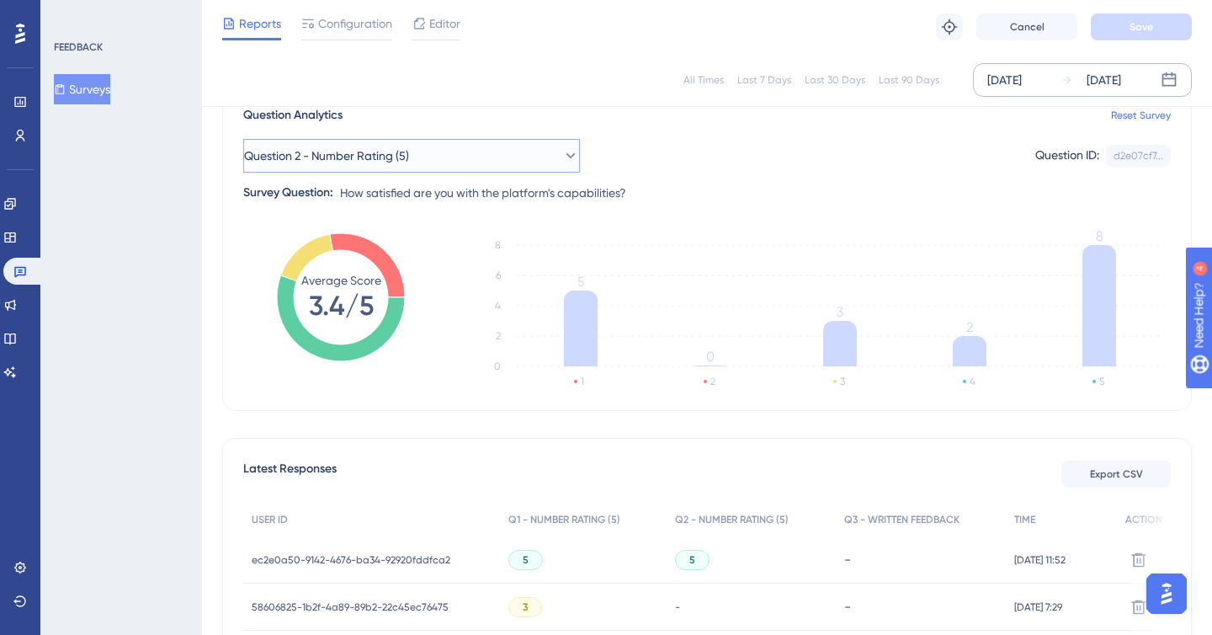
click at [570, 140] on button "Question 2 - Number Rating (5)" at bounding box center [411, 156] width 337 height 34
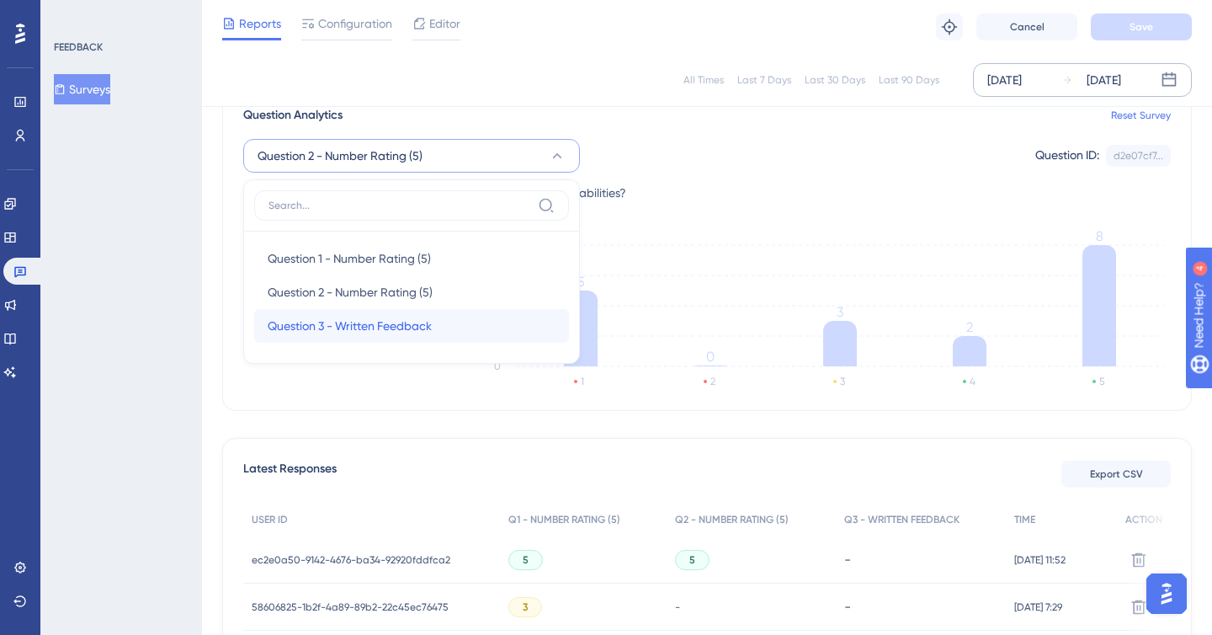
click at [428, 332] on span "Question 3 - Written Feedback" at bounding box center [350, 326] width 164 height 20
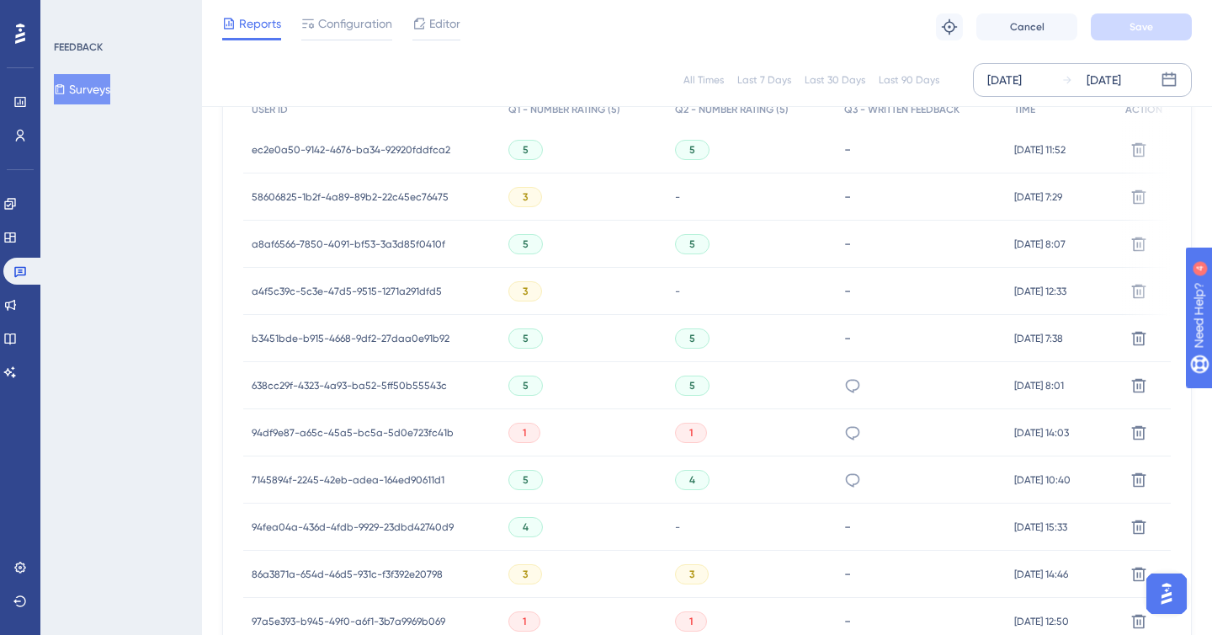
scroll to position [555, 0]
click at [844, 471] on icon at bounding box center [852, 478] width 17 height 17
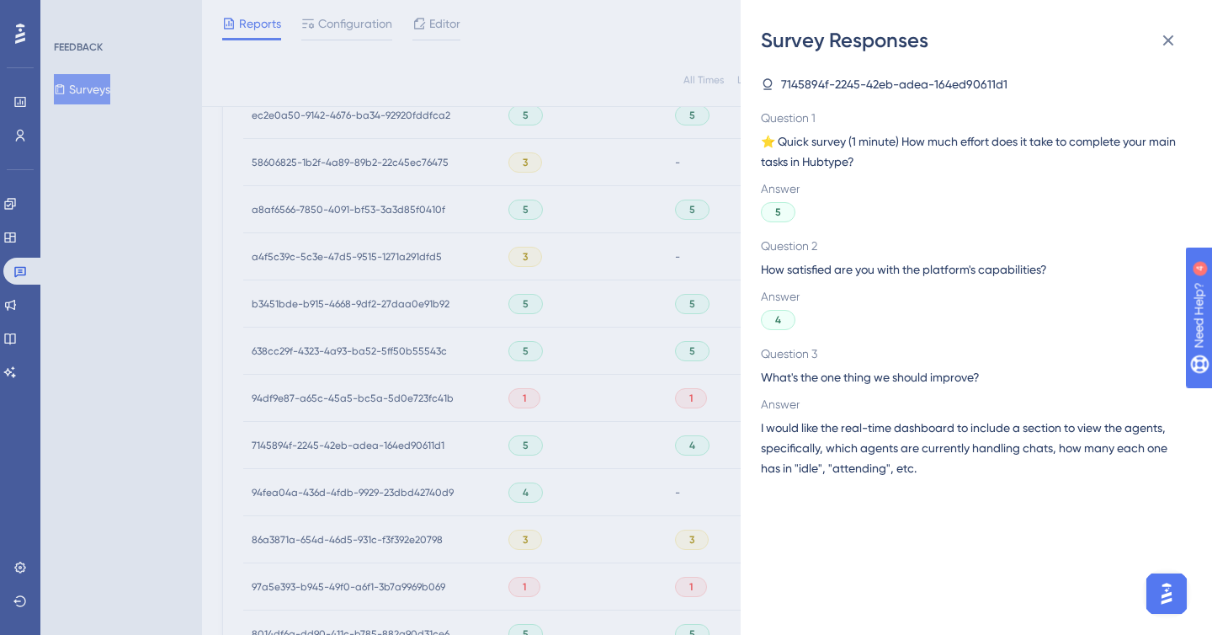
scroll to position [591, 0]
click at [1164, 40] on icon at bounding box center [1168, 40] width 20 height 20
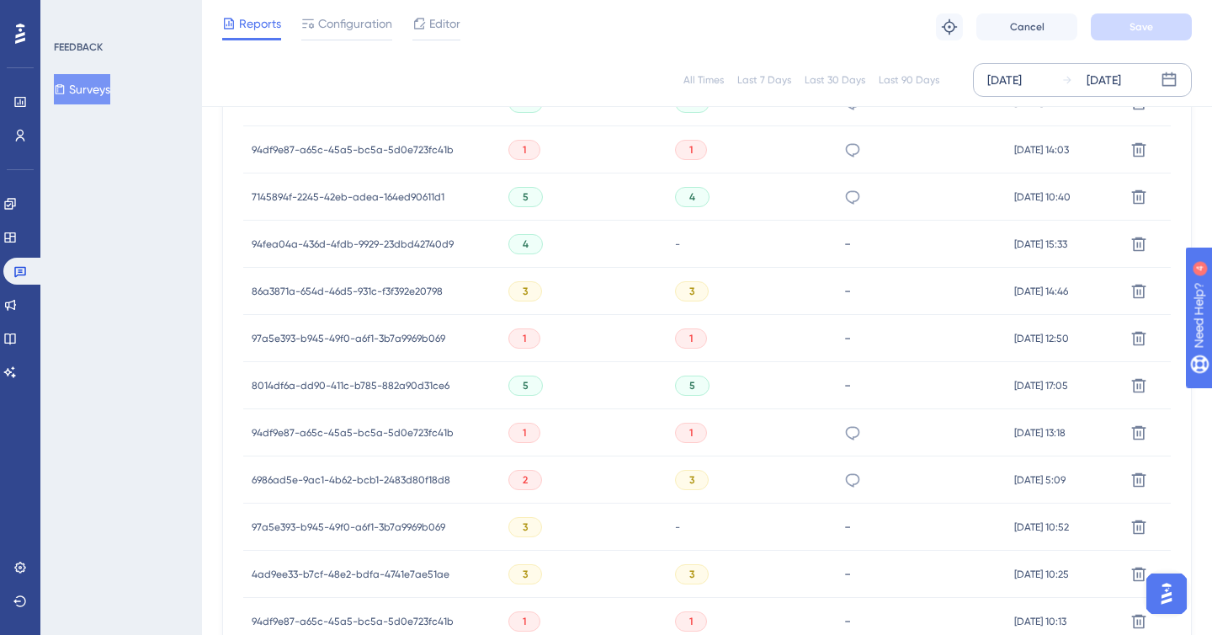
scroll to position [847, 0]
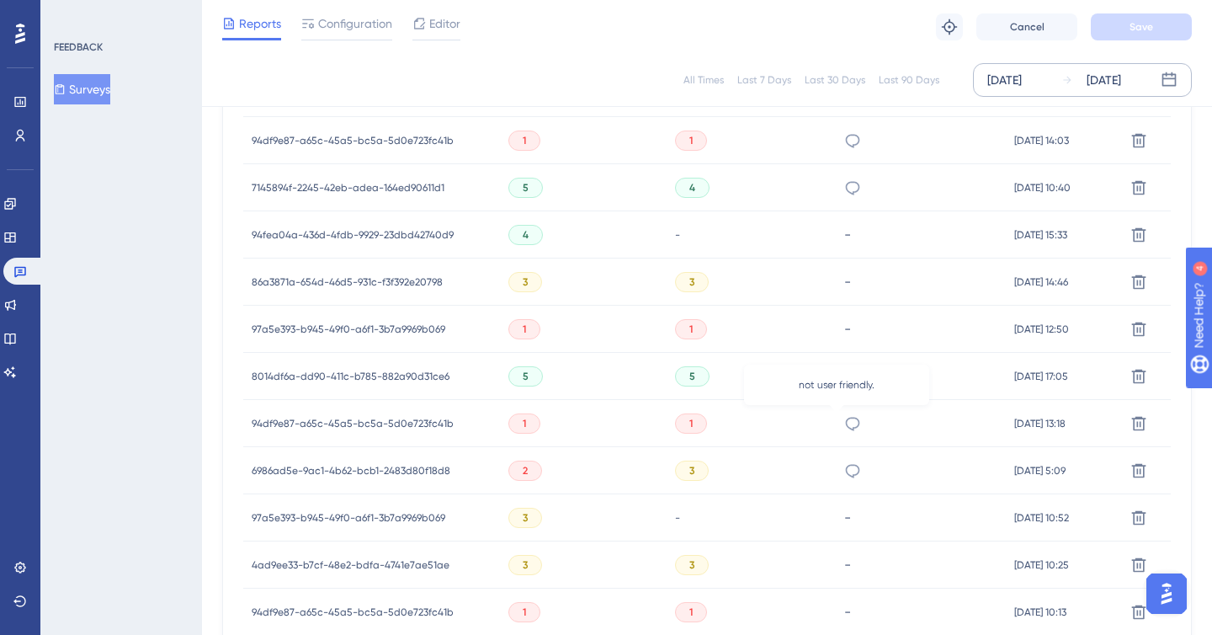
click at [844, 420] on icon at bounding box center [852, 423] width 17 height 17
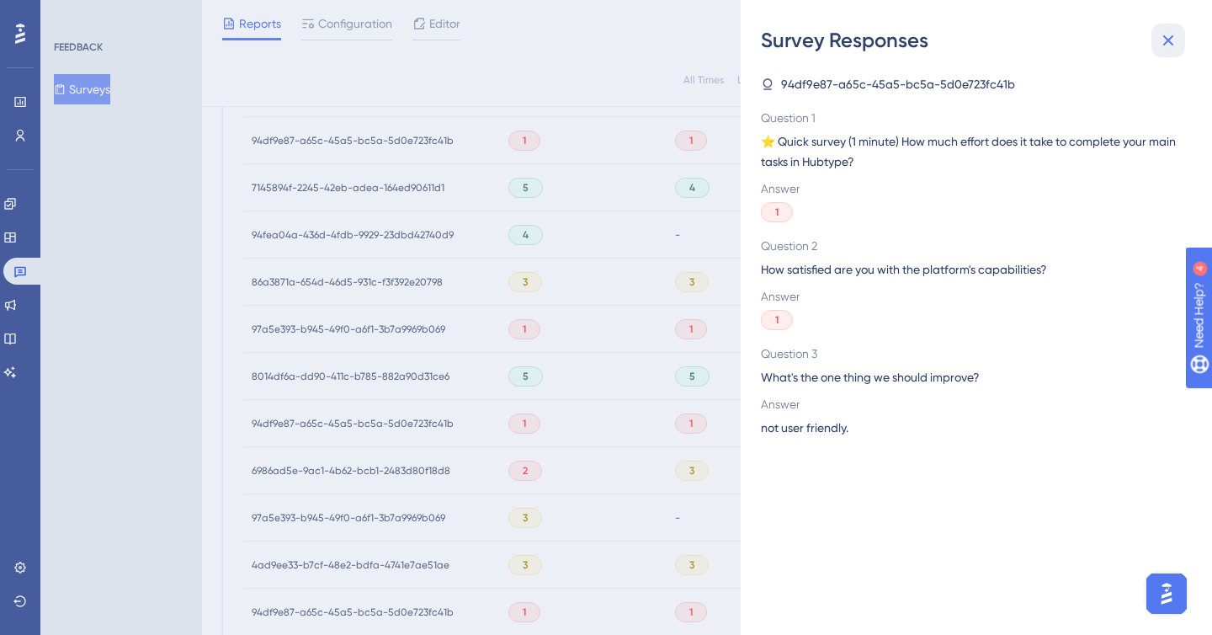
click at [1172, 41] on icon at bounding box center [1168, 40] width 20 height 20
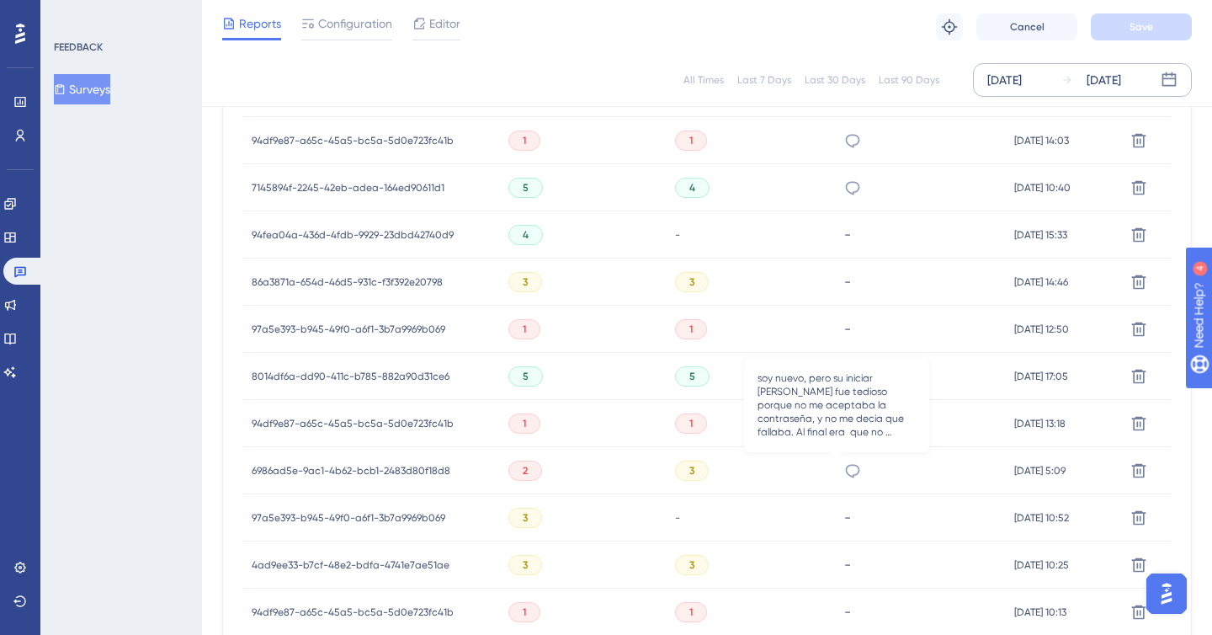
click at [845, 467] on icon at bounding box center [852, 470] width 14 height 13
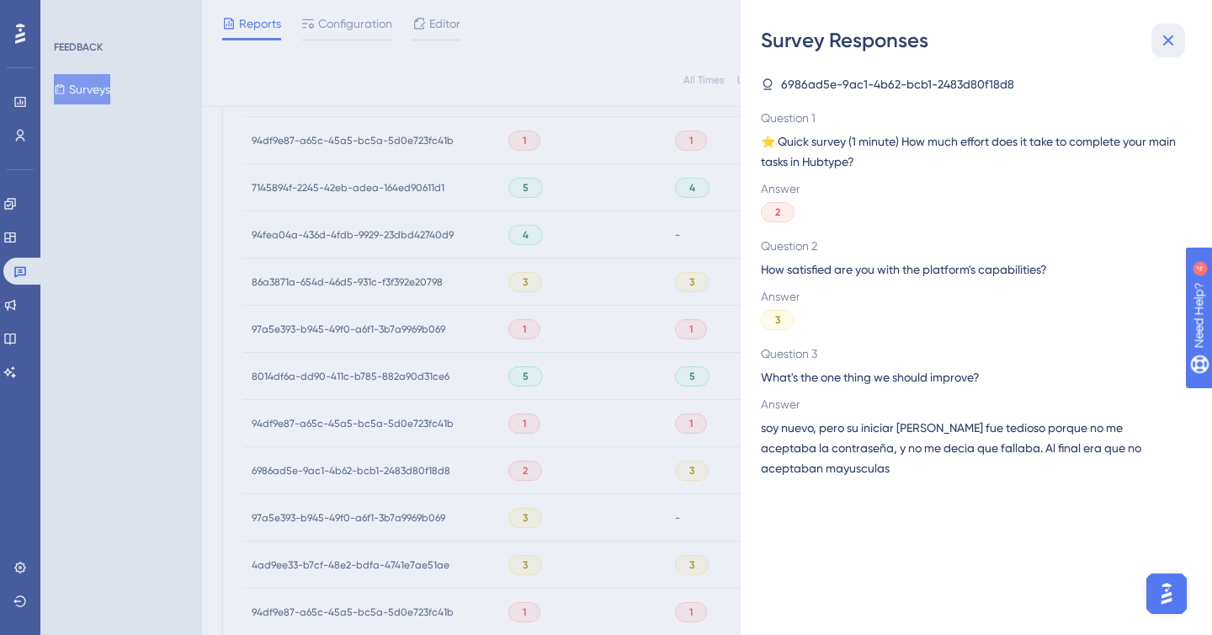
click at [1167, 46] on icon at bounding box center [1168, 40] width 20 height 20
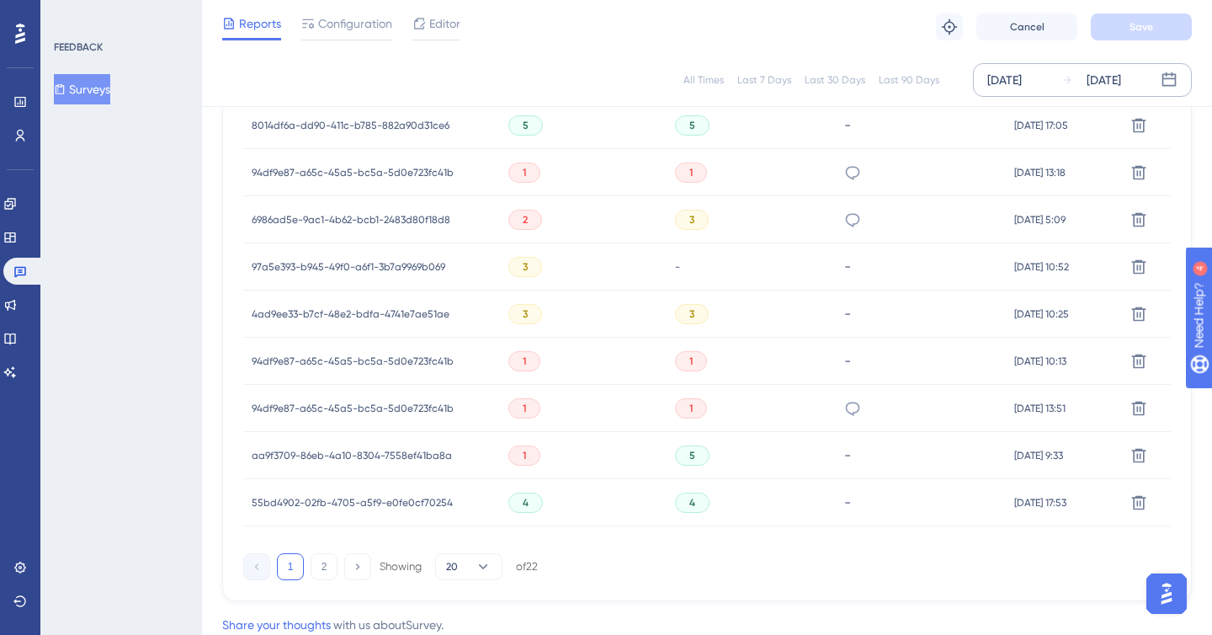
scroll to position [1134, 0]
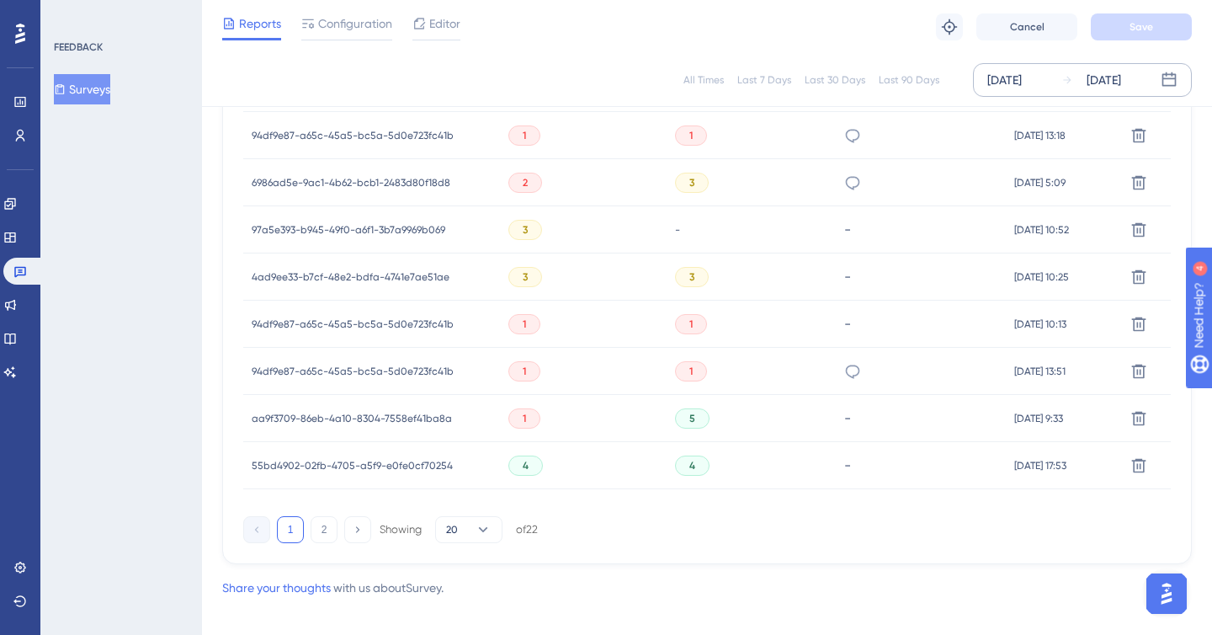
click at [844, 361] on div "..." at bounding box center [852, 371] width 17 height 47
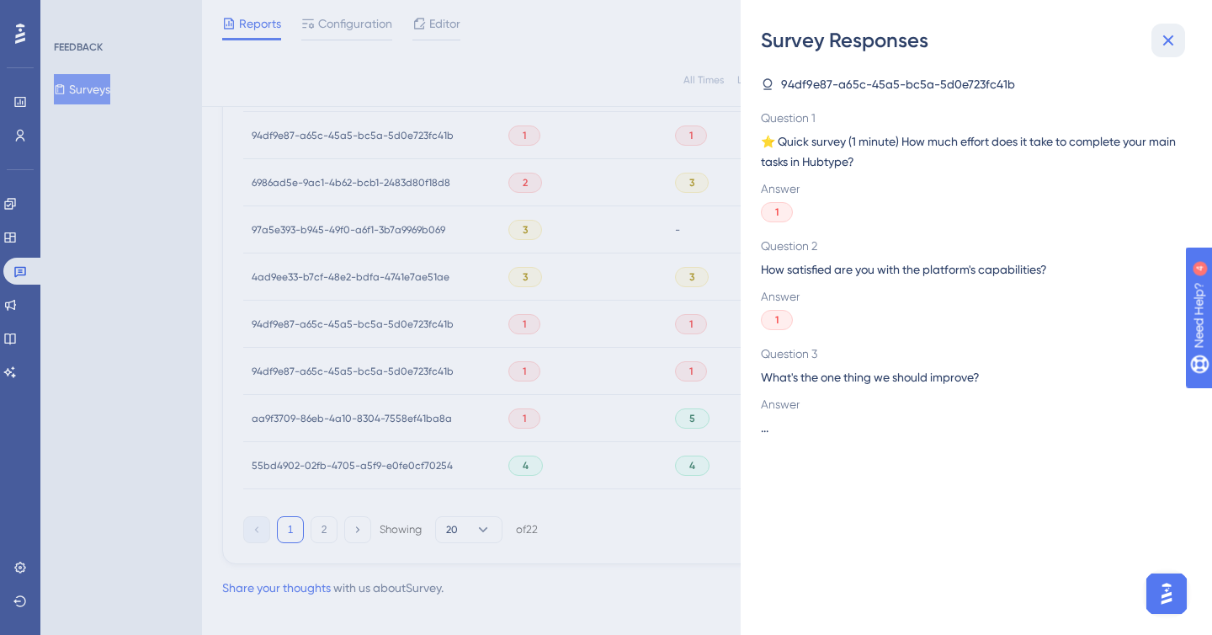
click at [1171, 38] on icon at bounding box center [1168, 40] width 20 height 20
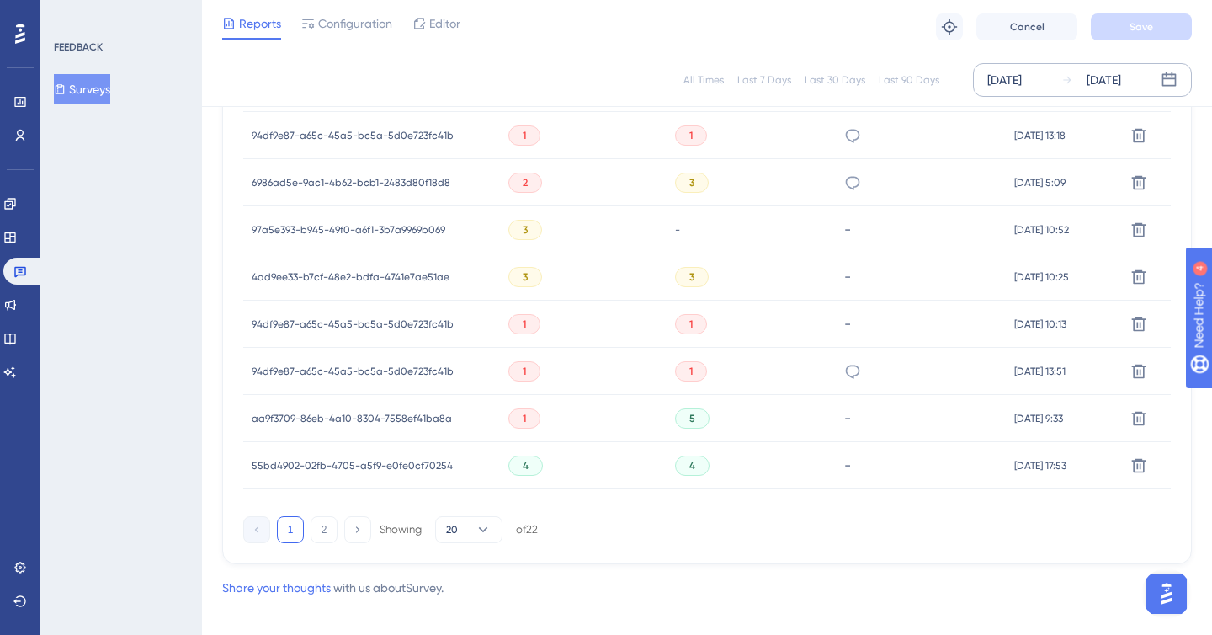
scroll to position [1157, 0]
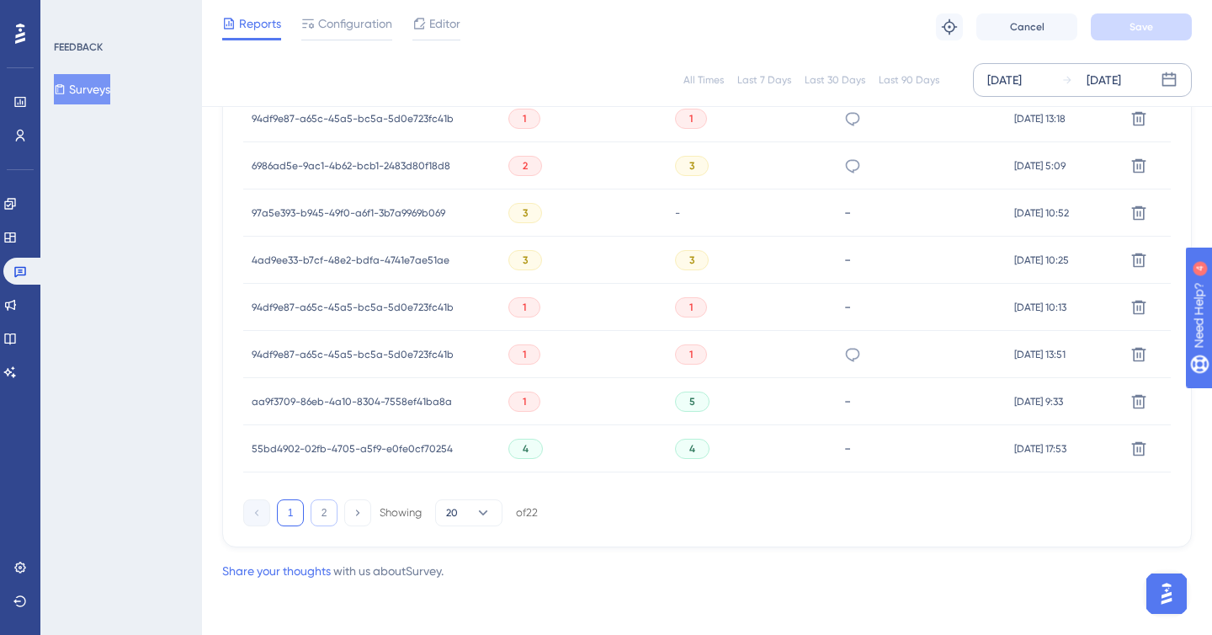
click at [327, 510] on button "2" at bounding box center [324, 512] width 27 height 27
click at [290, 517] on button "1" at bounding box center [290, 512] width 27 height 27
click at [319, 517] on button "2" at bounding box center [324, 512] width 27 height 27
click at [289, 513] on button "1" at bounding box center [290, 512] width 27 height 27
click at [466, 506] on button "20" at bounding box center [468, 512] width 67 height 27
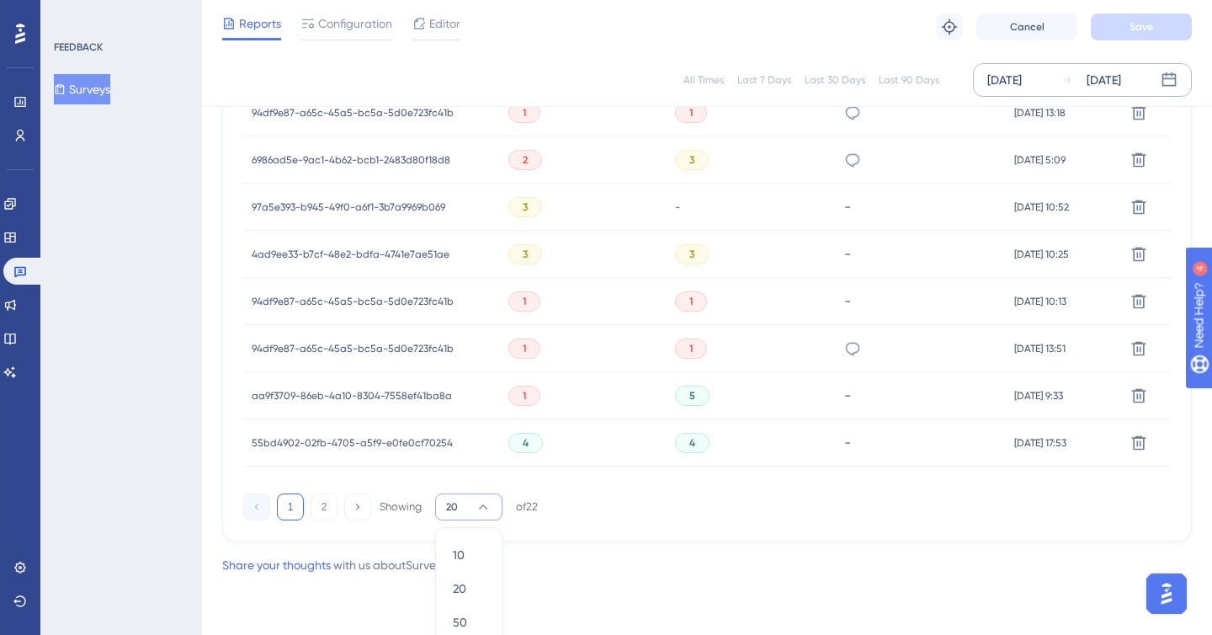
scroll to position [1178, 0]
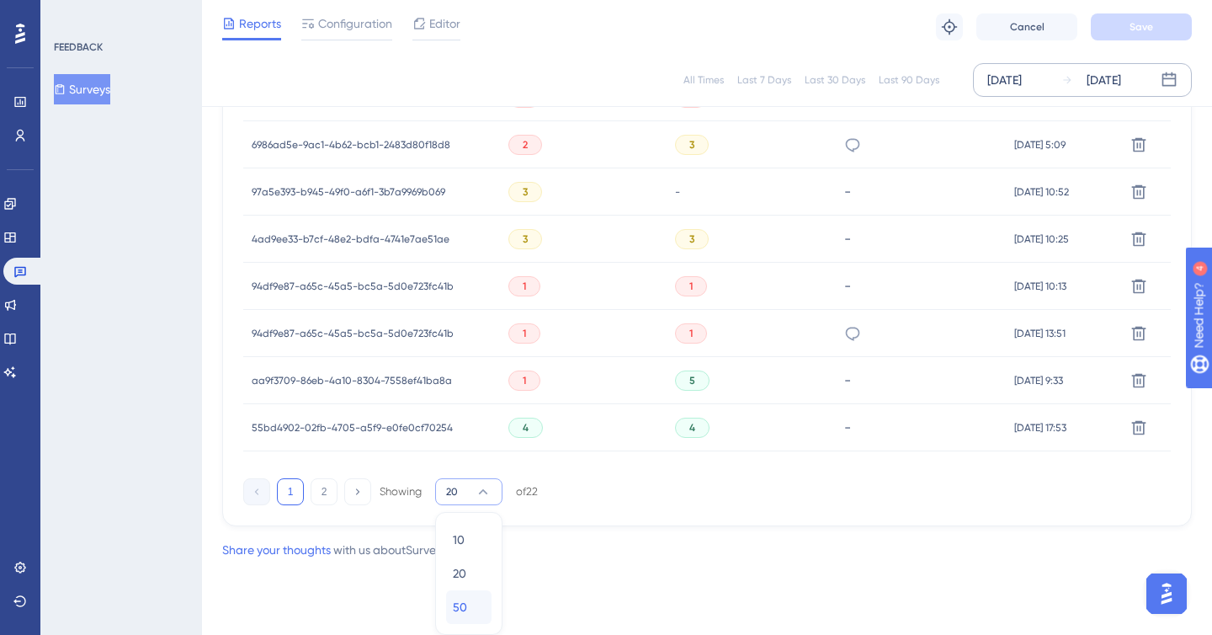
click at [464, 603] on span "50" at bounding box center [460, 607] width 14 height 20
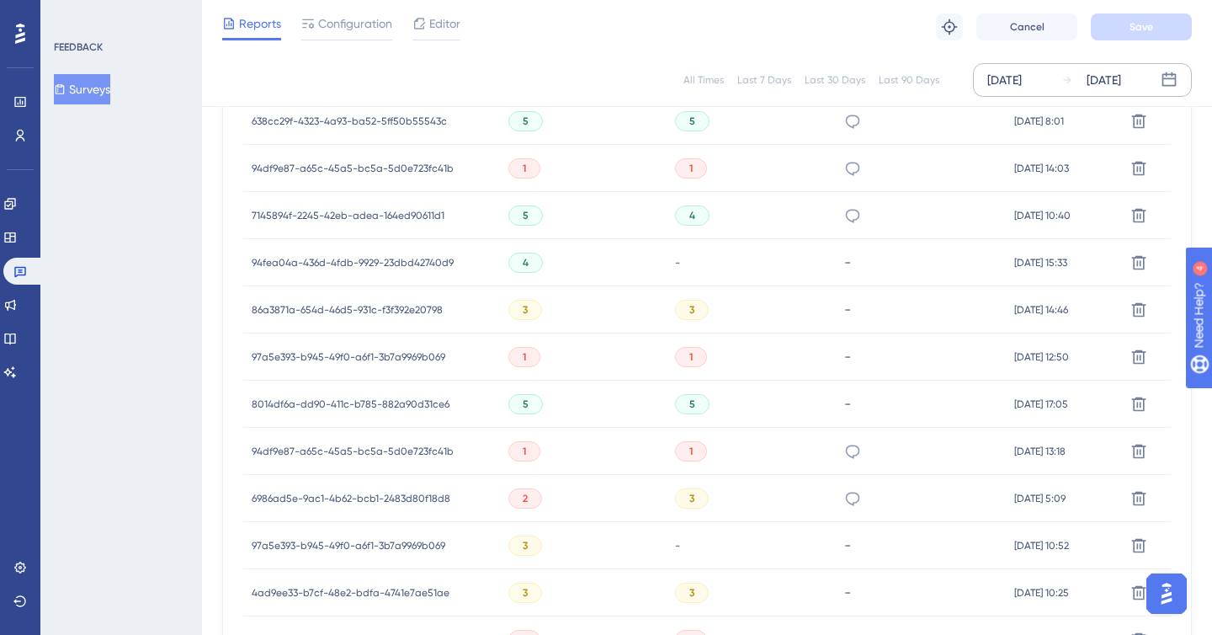
scroll to position [972, 0]
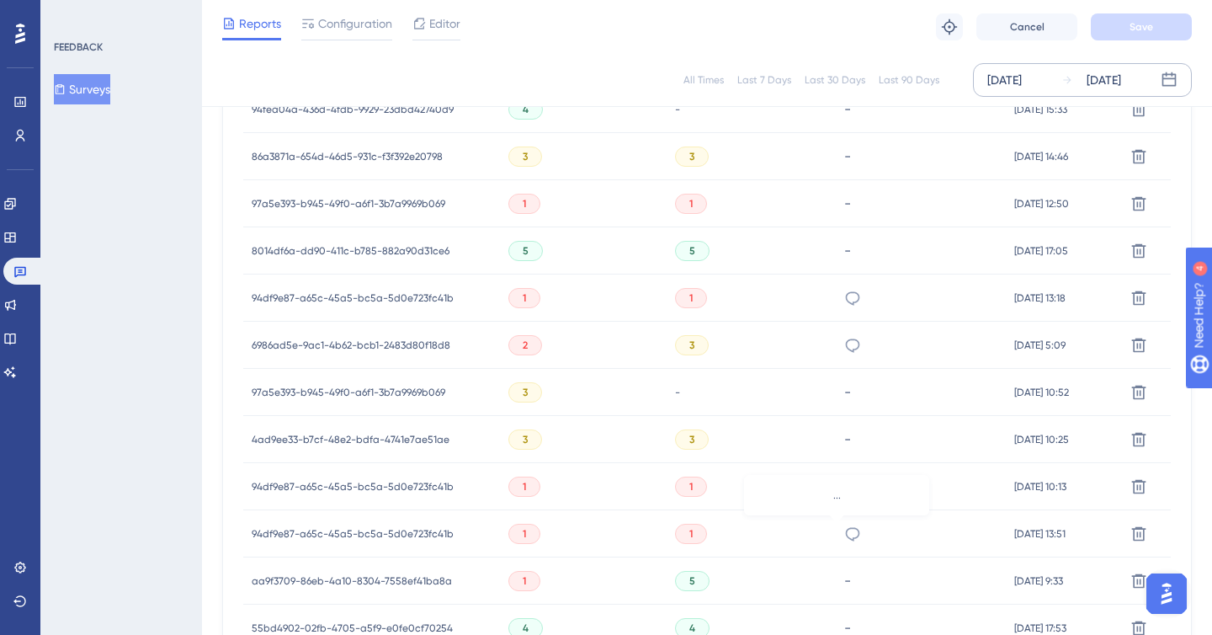
click at [844, 532] on icon at bounding box center [852, 533] width 17 height 17
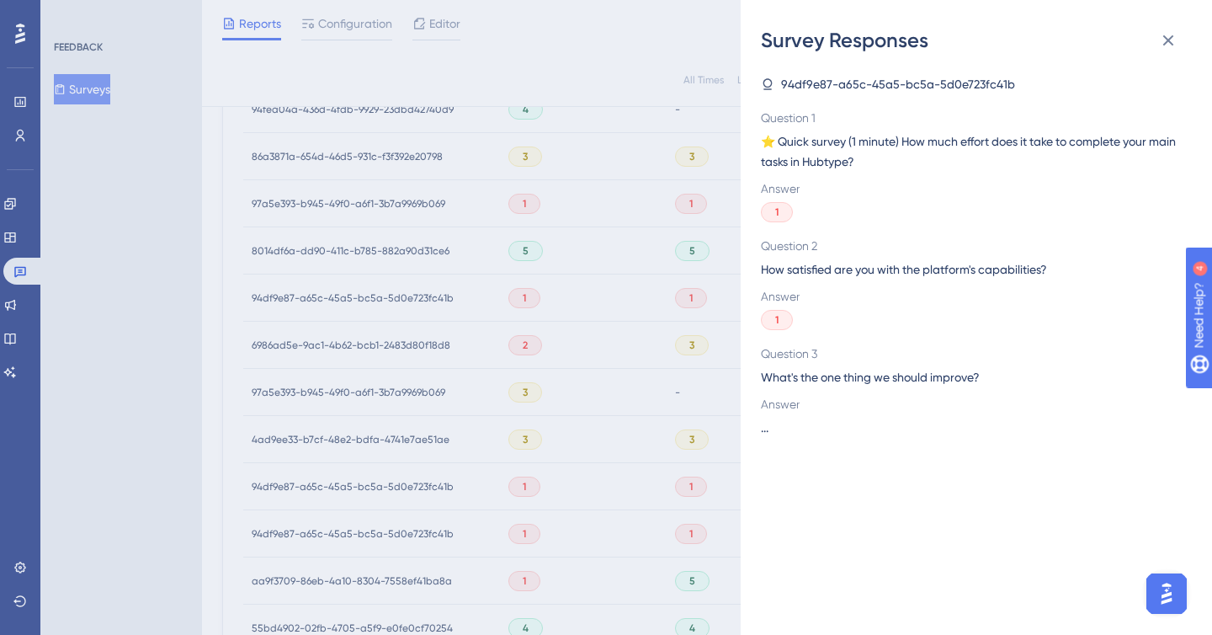
scroll to position [1124, 0]
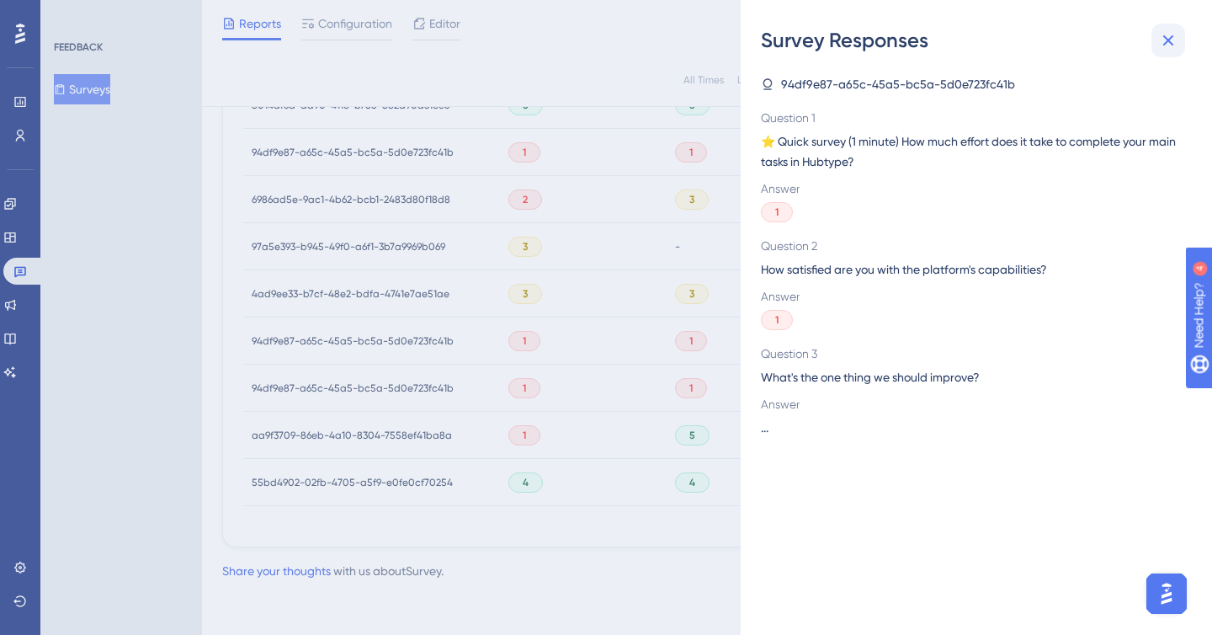
click at [1170, 45] on icon at bounding box center [1168, 40] width 20 height 20
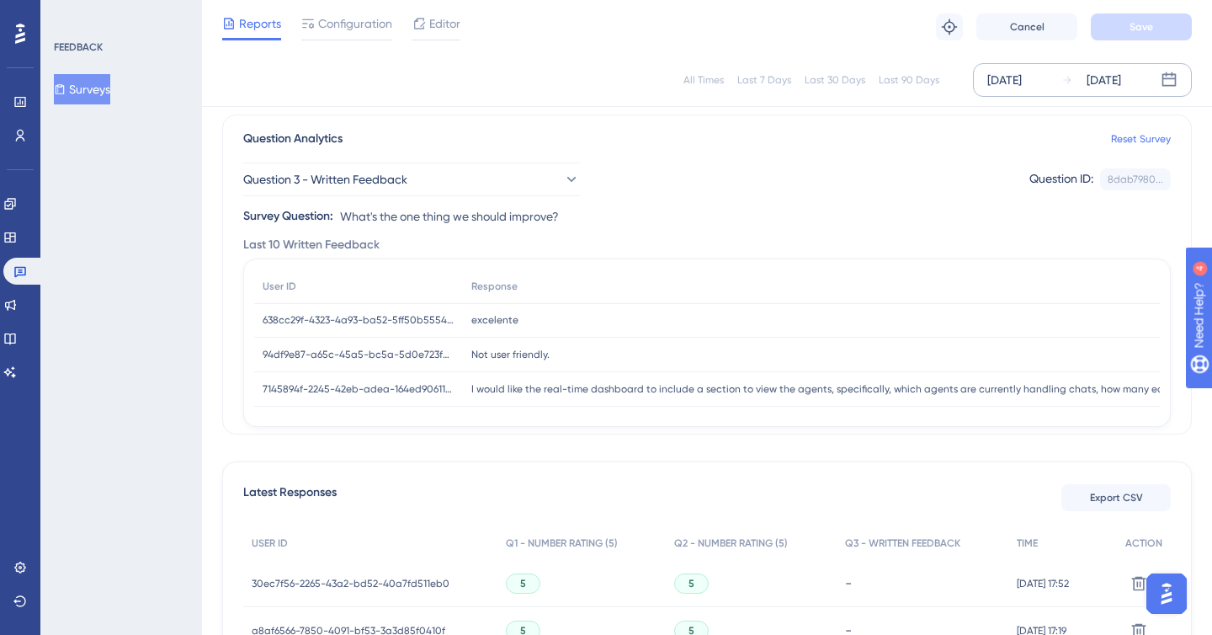
scroll to position [0, 0]
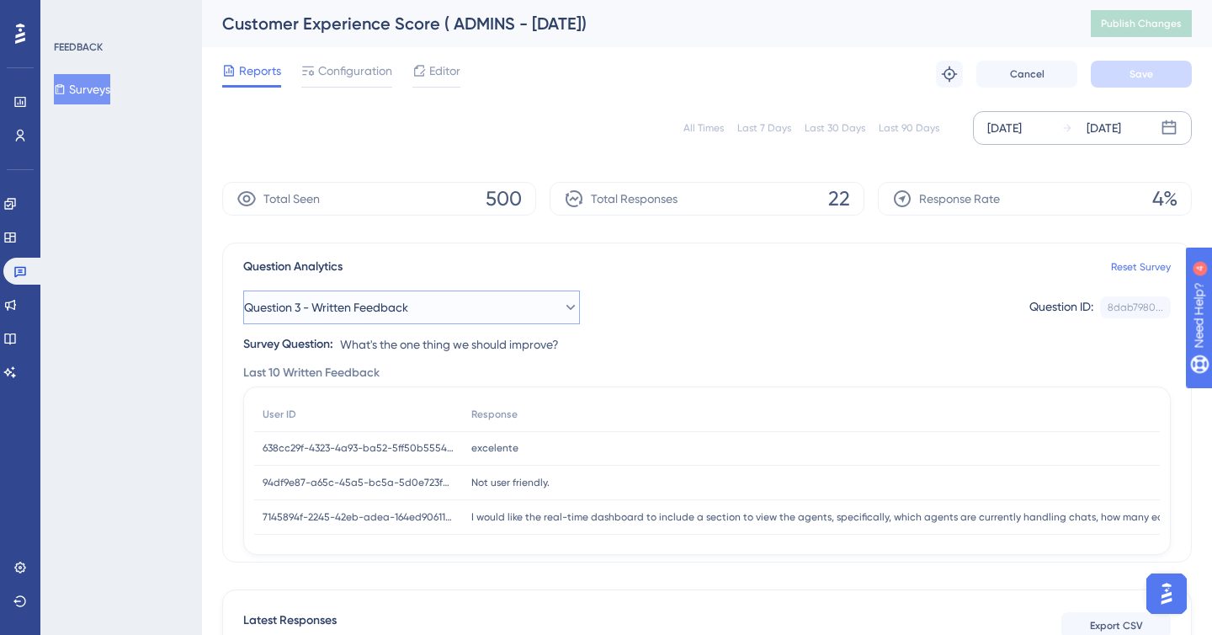
click at [496, 304] on button "Question 3 - Written Feedback" at bounding box center [411, 307] width 337 height 34
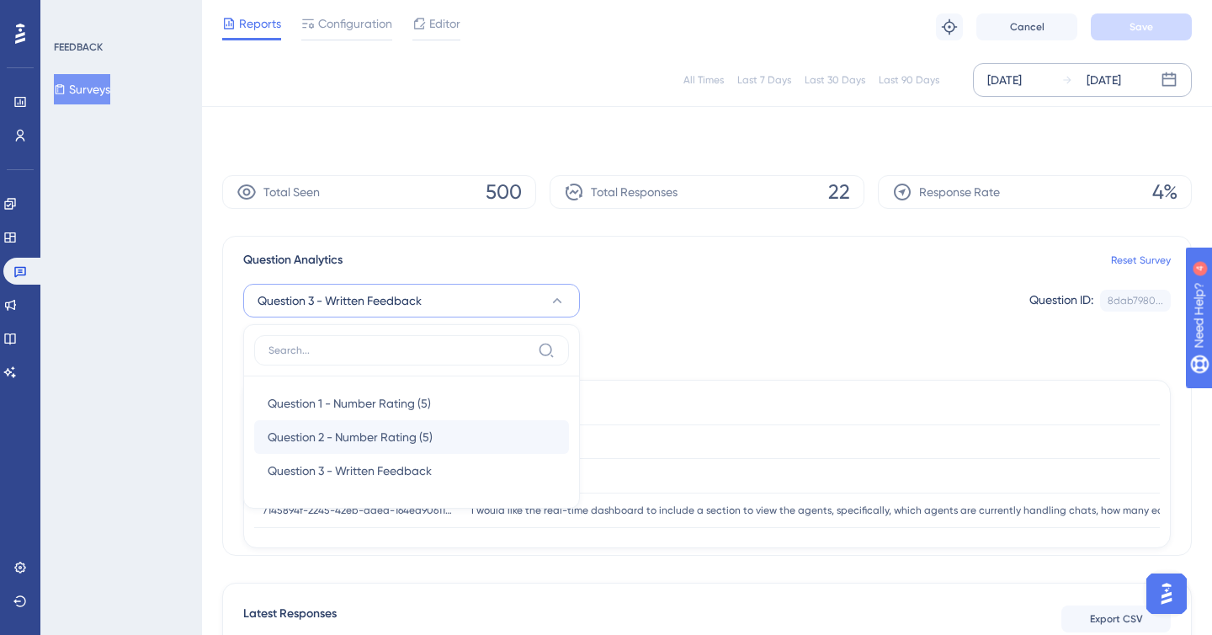
scroll to position [105, 0]
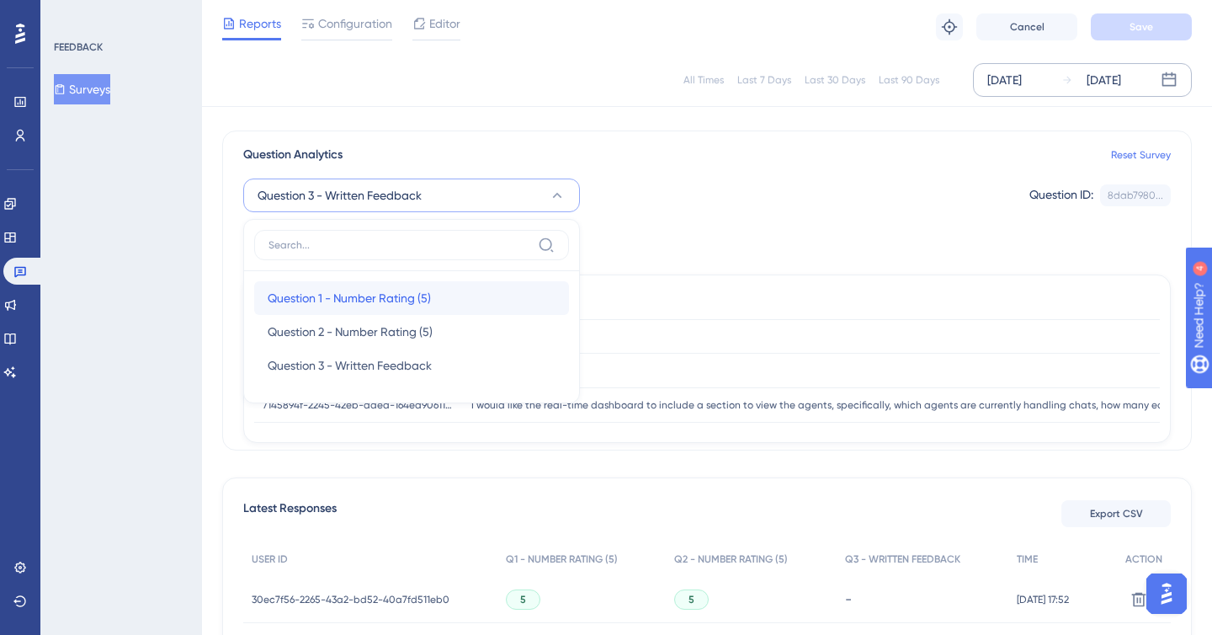
click at [406, 304] on span "Question 1 - Number Rating (5)" at bounding box center [349, 298] width 163 height 20
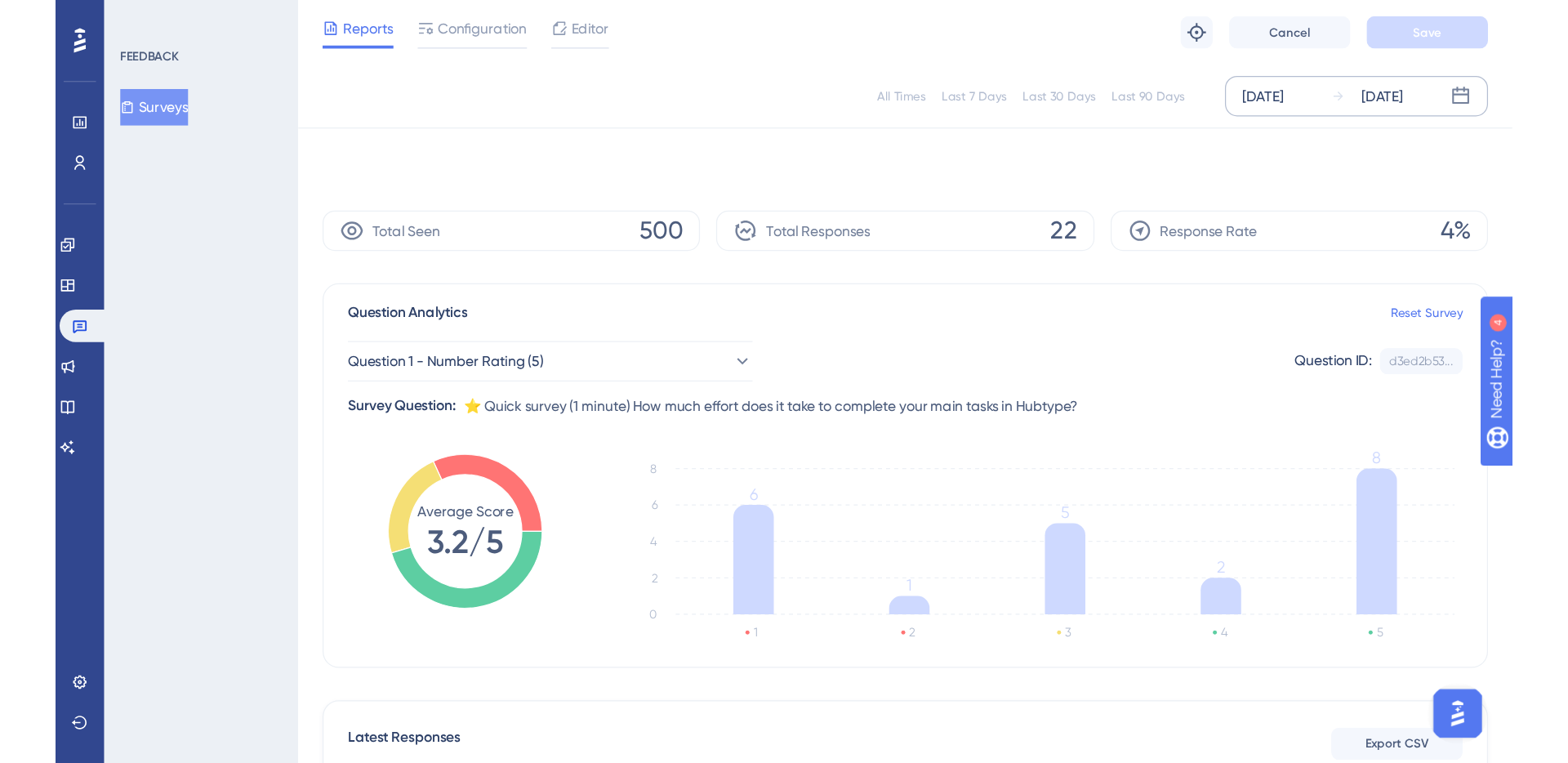
scroll to position [0, 0]
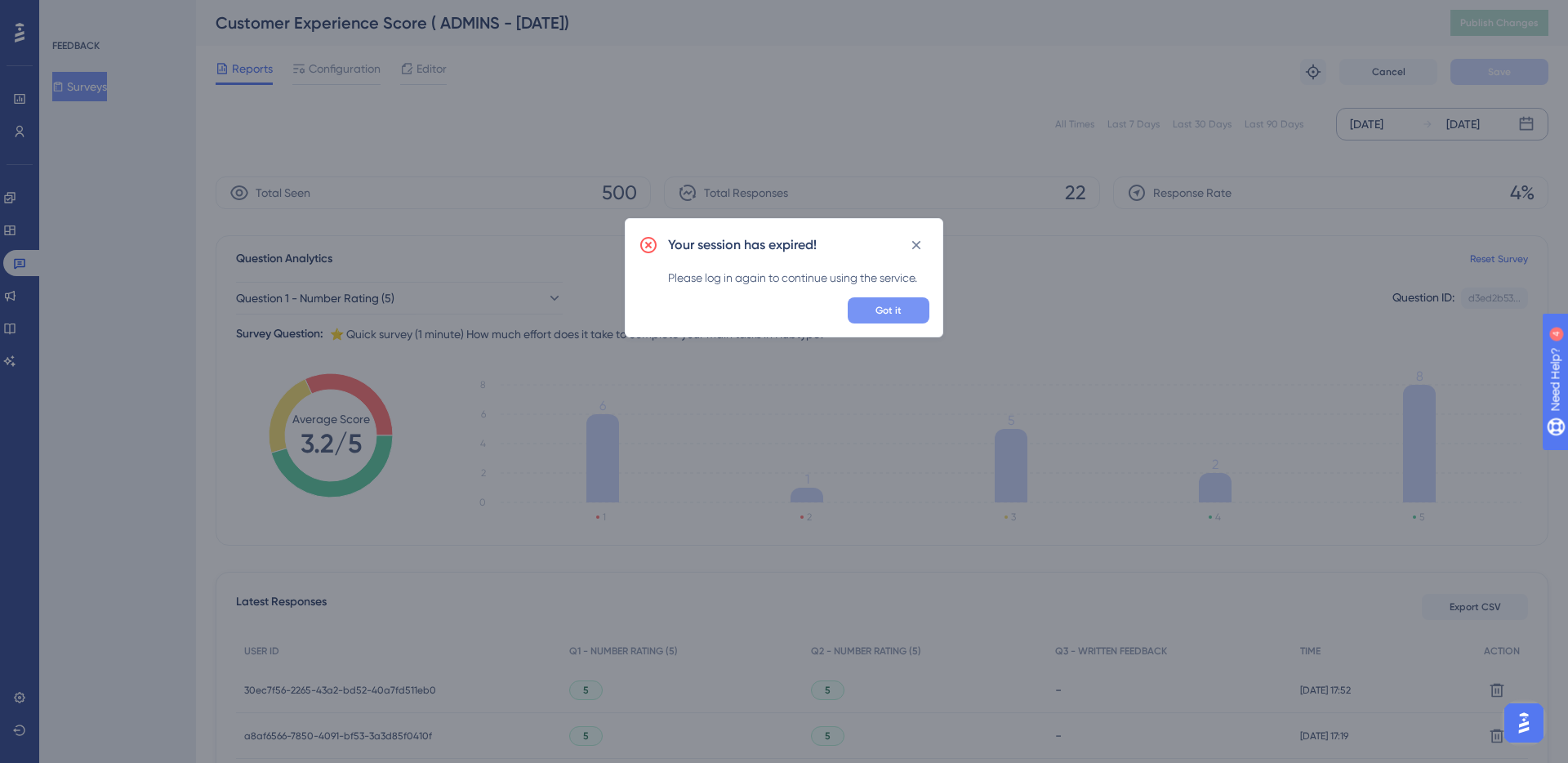
click at [886, 297] on button "Got it" at bounding box center [889, 310] width 82 height 26
